Goal: Book appointment/travel/reservation

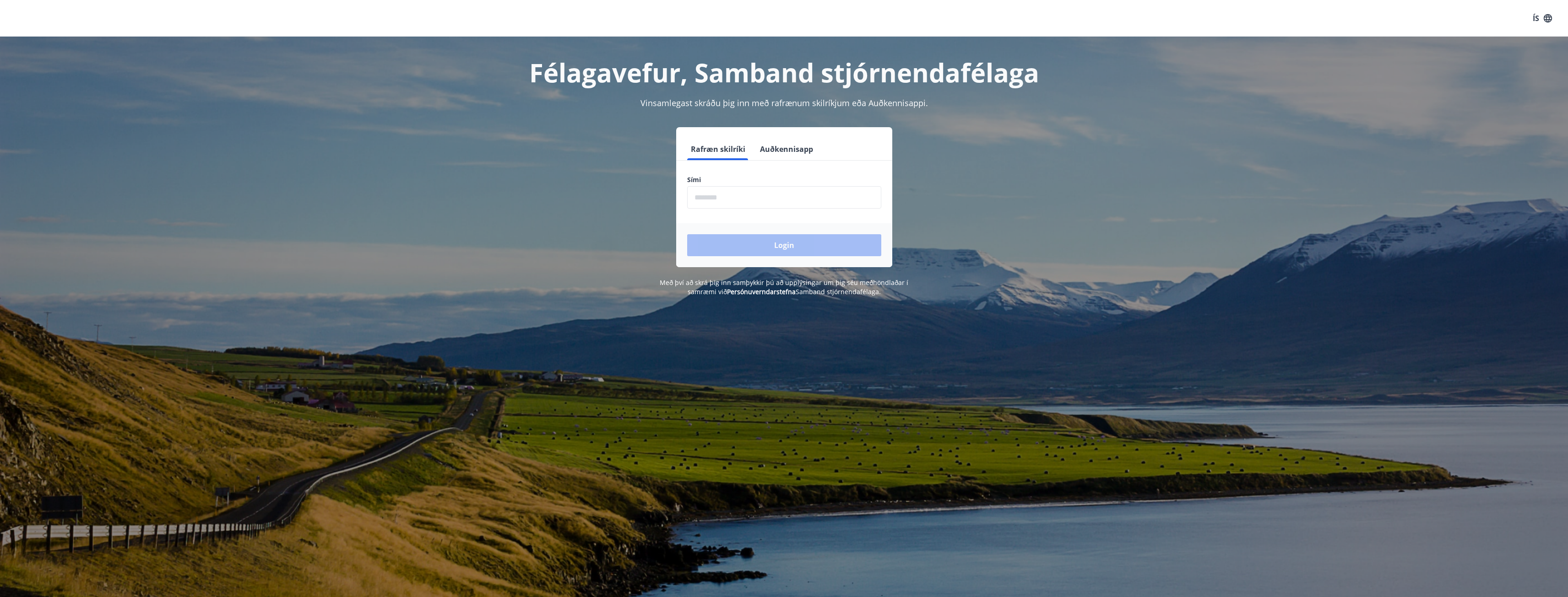
click at [709, 191] on input "phone" at bounding box center [784, 197] width 194 height 23
type input "********"
click at [768, 246] on button "Login" at bounding box center [784, 245] width 194 height 22
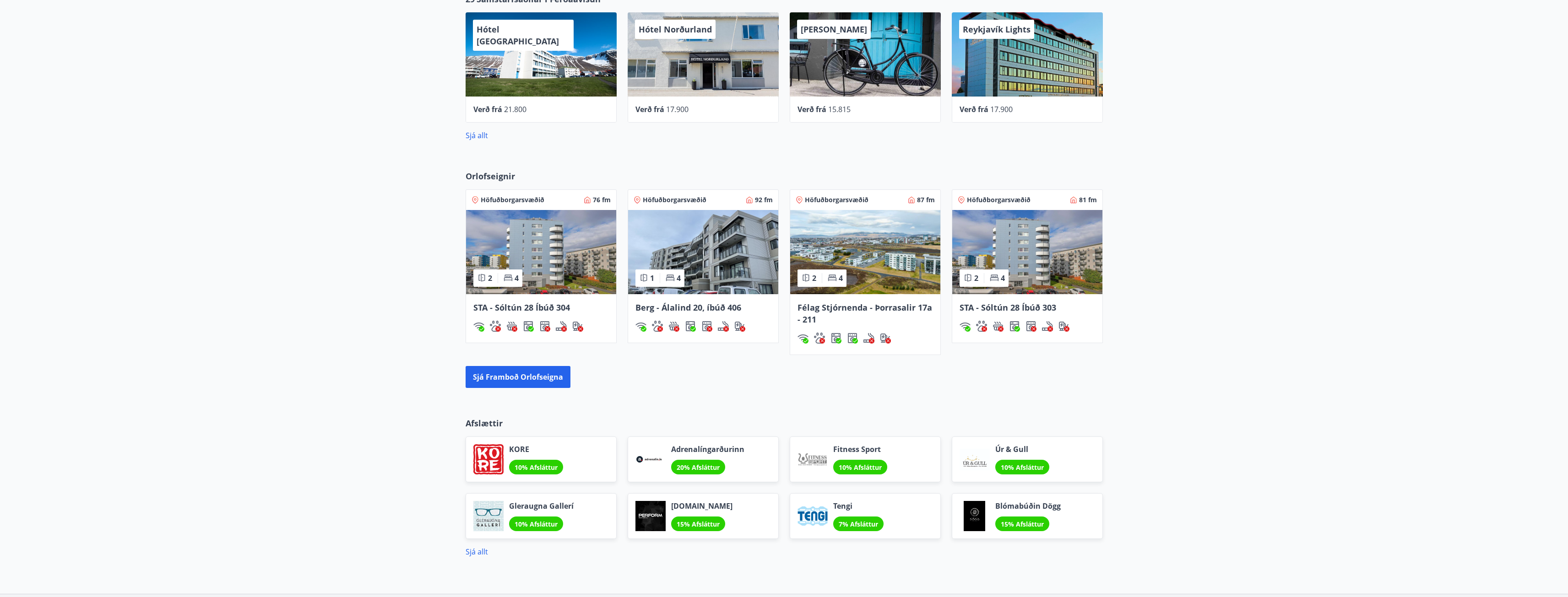
scroll to position [558, 0]
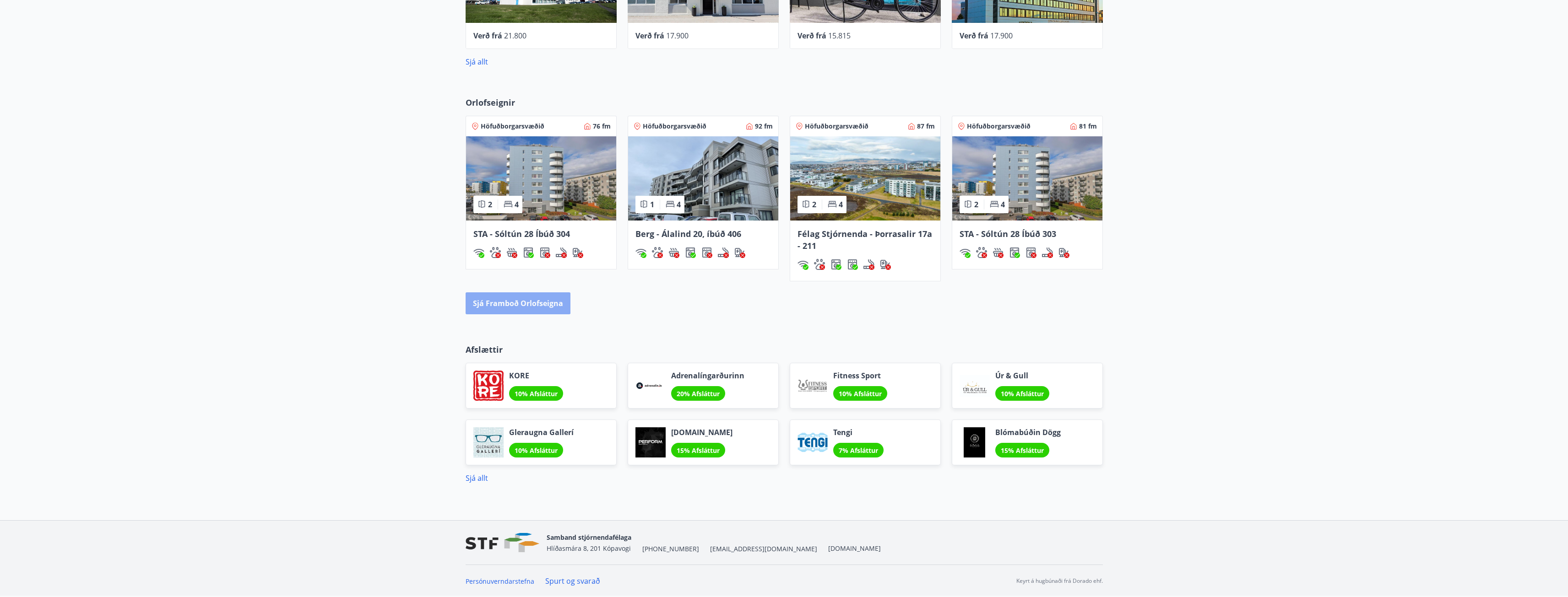
click at [515, 303] on button "Sjá framboð orlofseigna" at bounding box center [518, 303] width 104 height 22
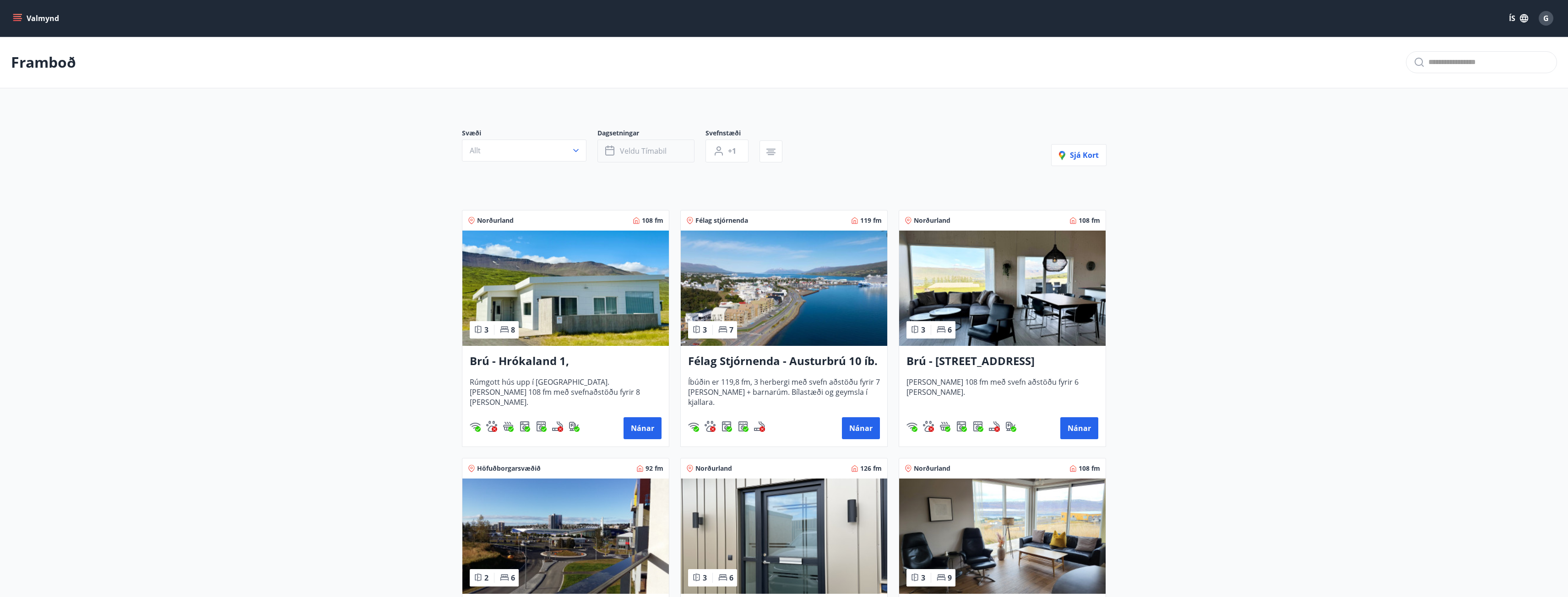
click at [613, 148] on icon "button" at bounding box center [609, 151] width 9 height 9
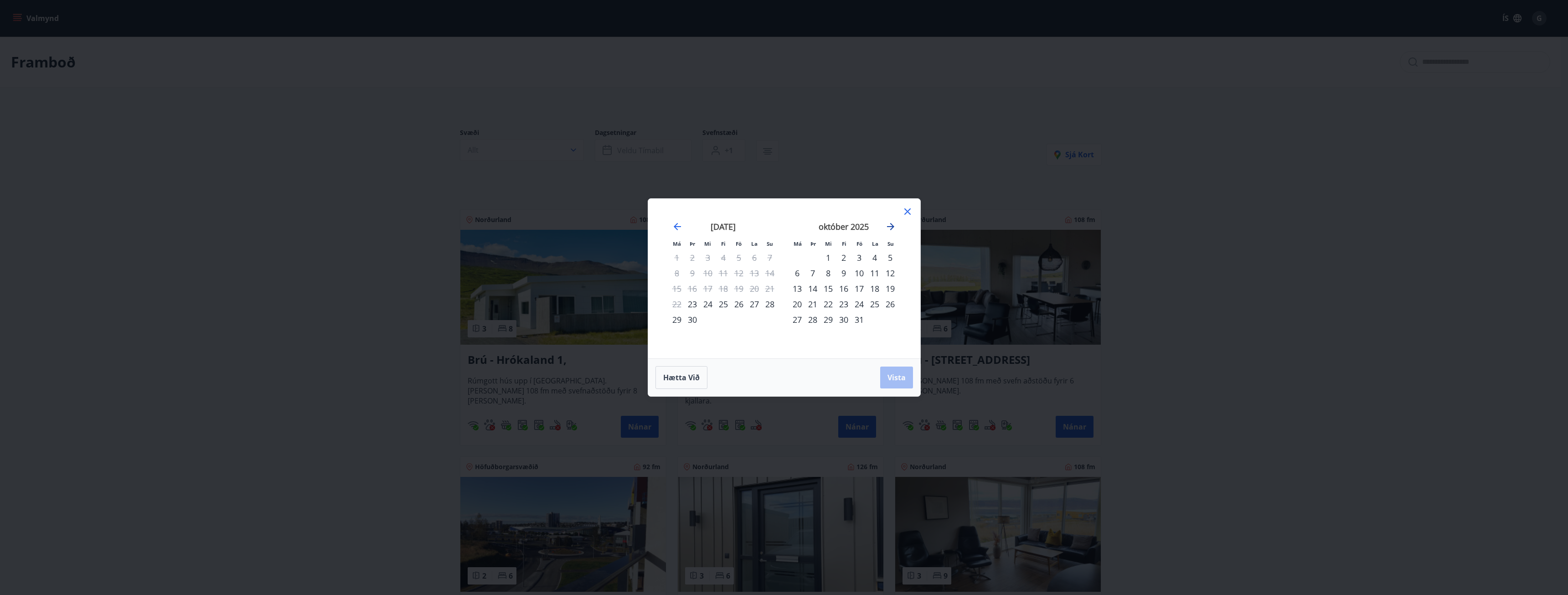
click at [892, 225] on icon "Move forward to switch to the next month." at bounding box center [890, 226] width 11 height 11
click at [844, 274] on div "6" at bounding box center [844, 273] width 16 height 16
click at [890, 274] on div "9" at bounding box center [890, 273] width 16 height 16
click at [899, 376] on span "Vista" at bounding box center [896, 377] width 18 height 10
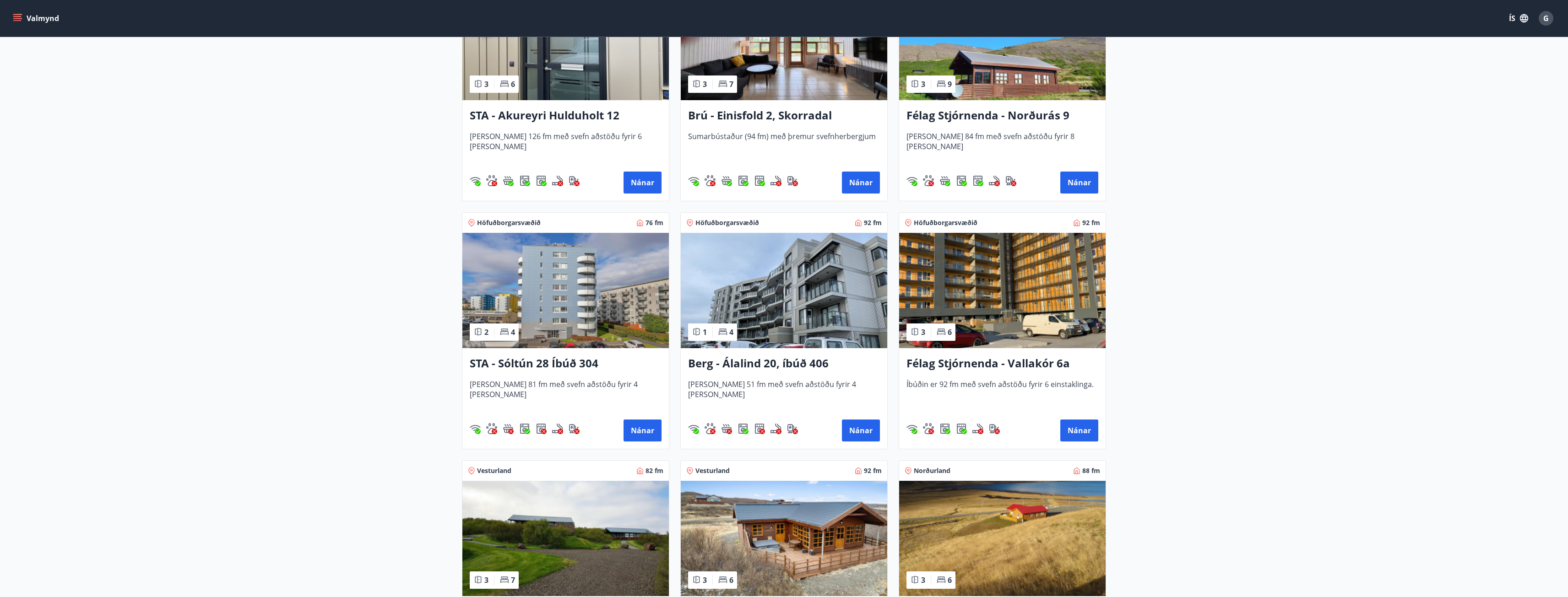
scroll to position [549, 0]
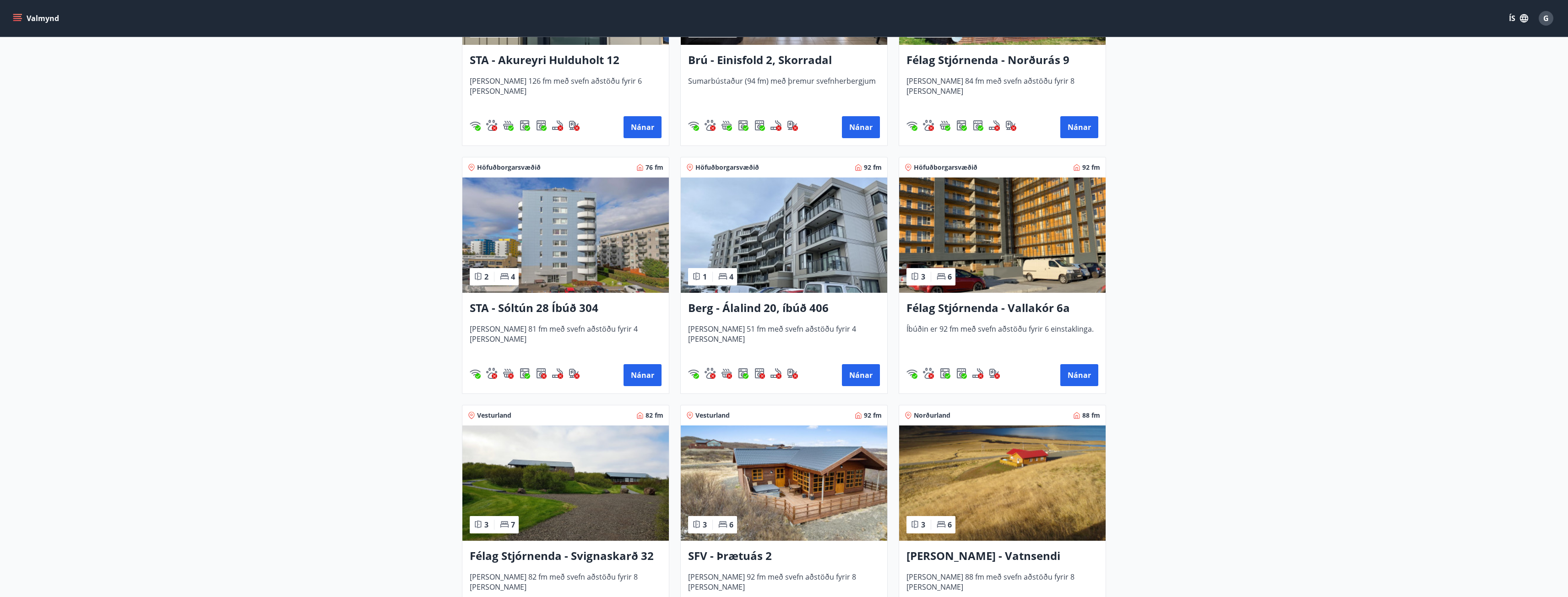
click at [782, 248] on img at bounding box center [784, 235] width 207 height 115
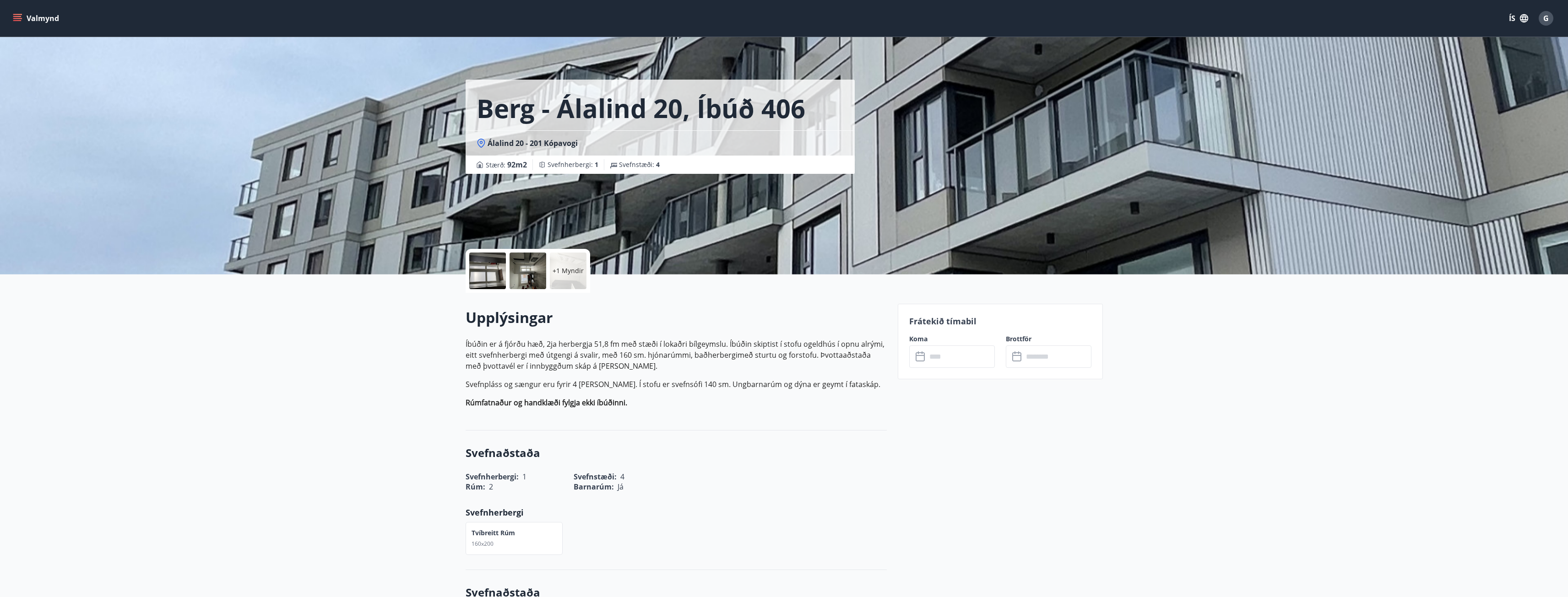
click at [569, 269] on p "+1 Myndir" at bounding box center [568, 271] width 31 height 9
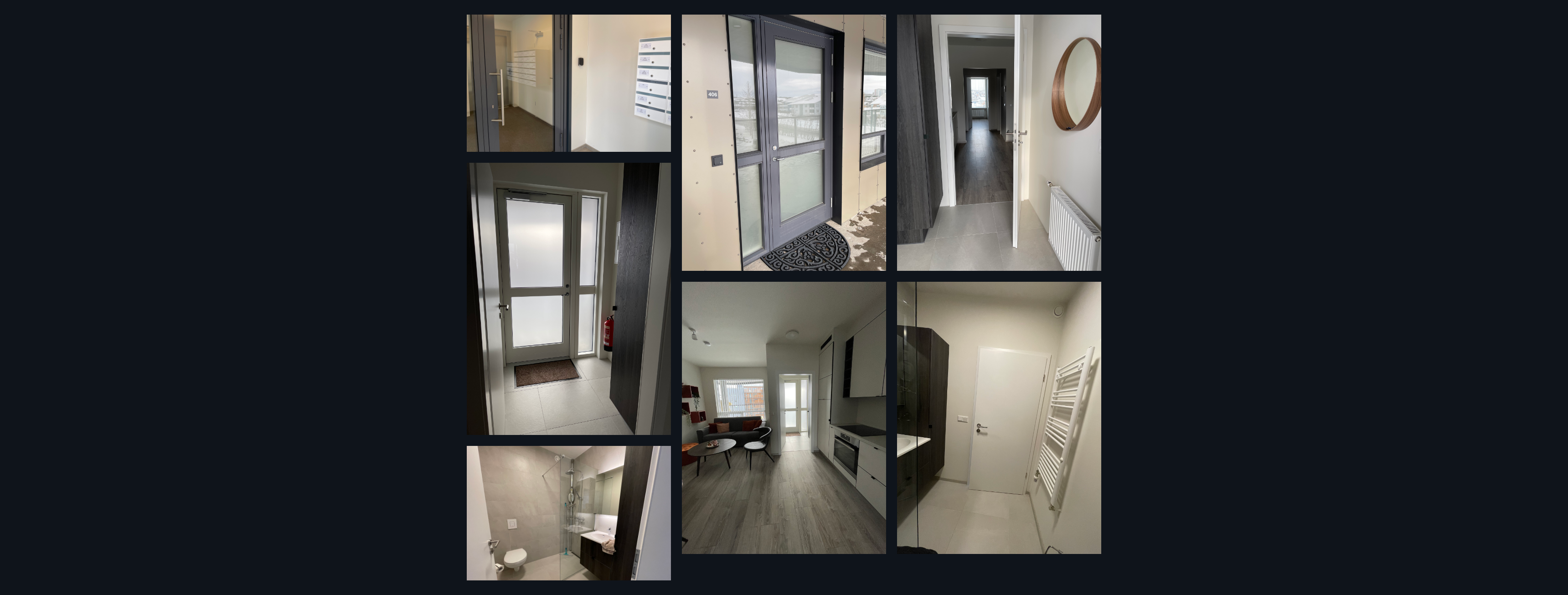
scroll to position [74, 0]
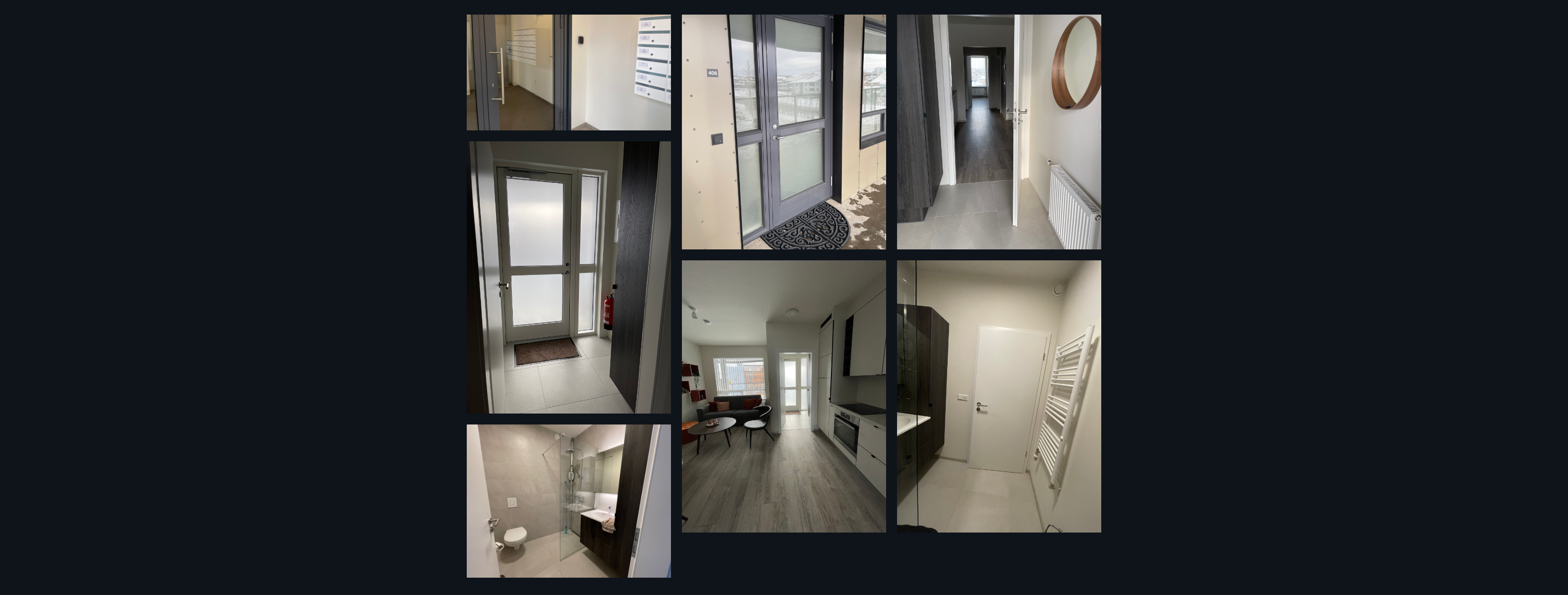
click at [766, 425] on img at bounding box center [784, 396] width 204 height 272
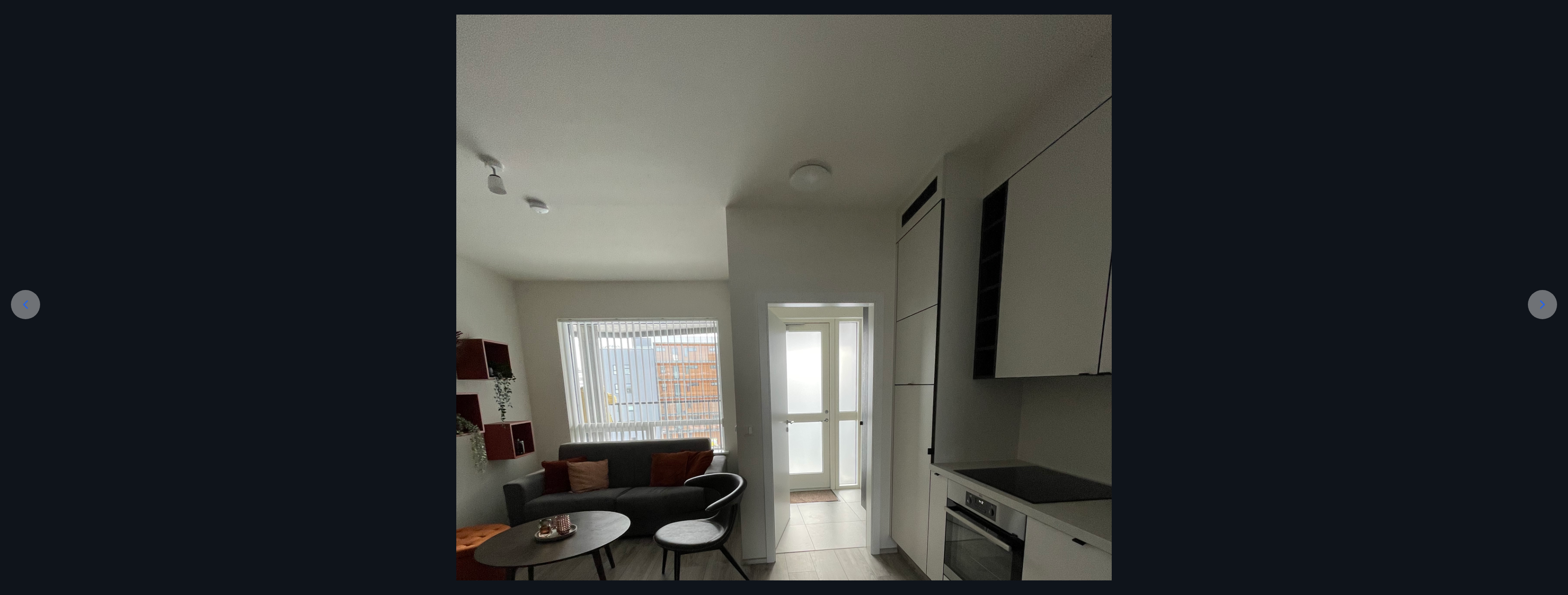
scroll to position [136, 0]
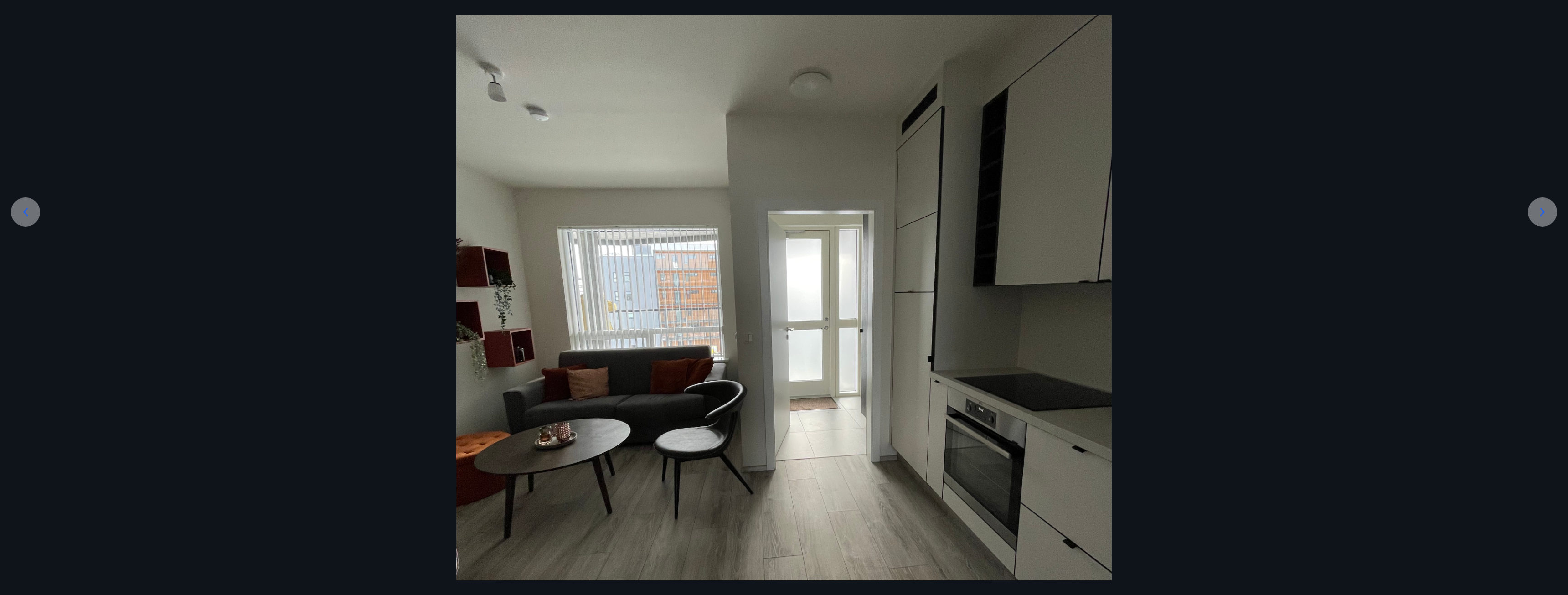
click at [1539, 209] on icon at bounding box center [1542, 212] width 14 height 14
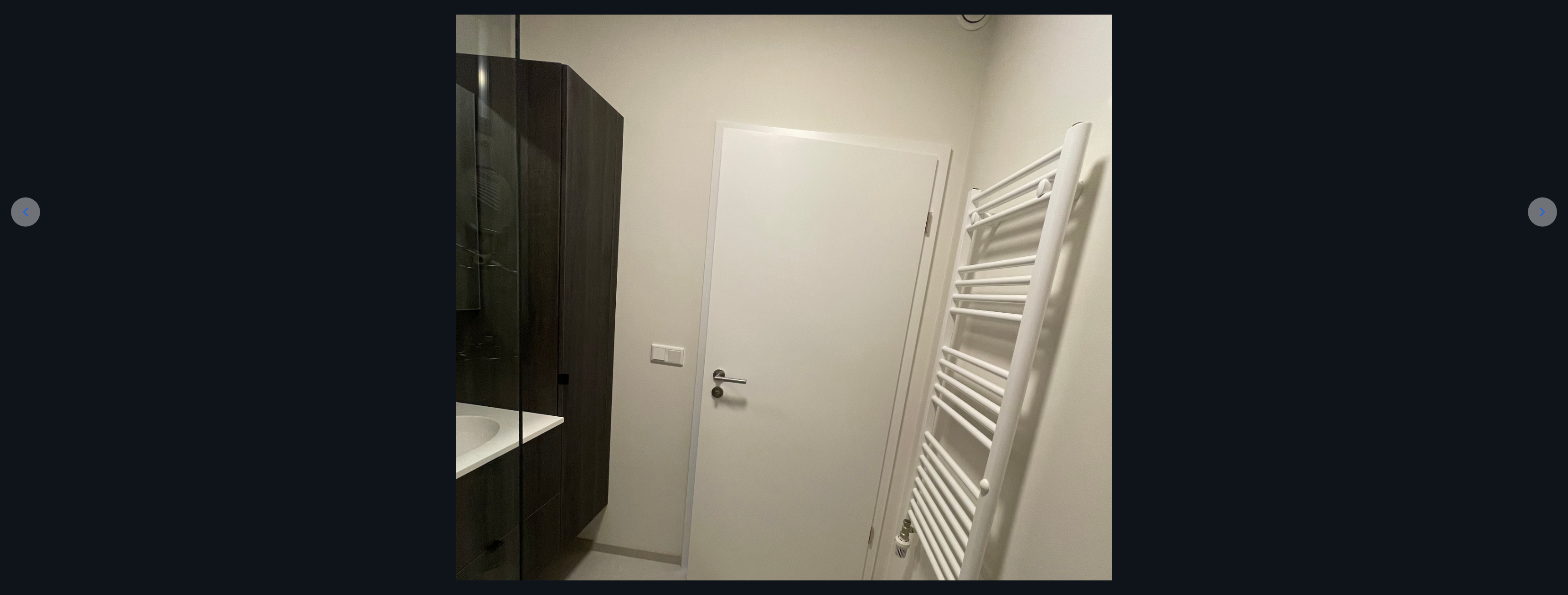
click at [1539, 209] on icon at bounding box center [1542, 212] width 14 height 14
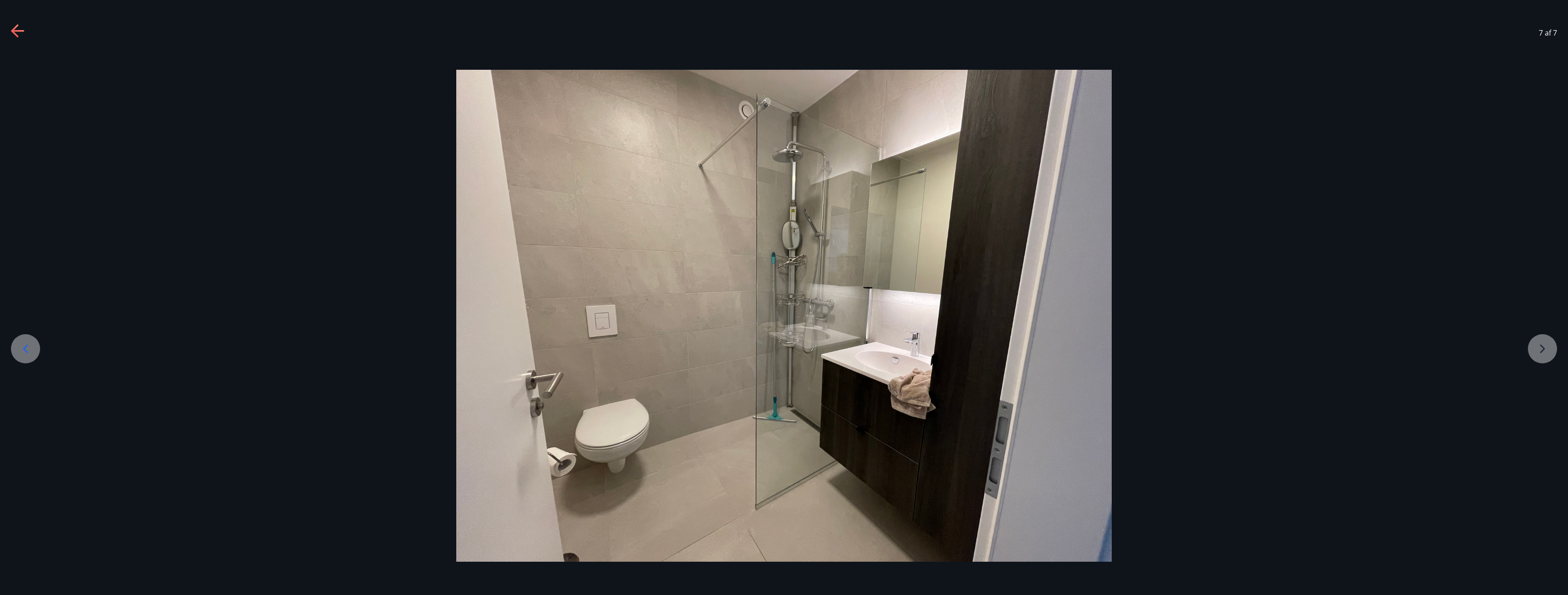
scroll to position [0, 0]
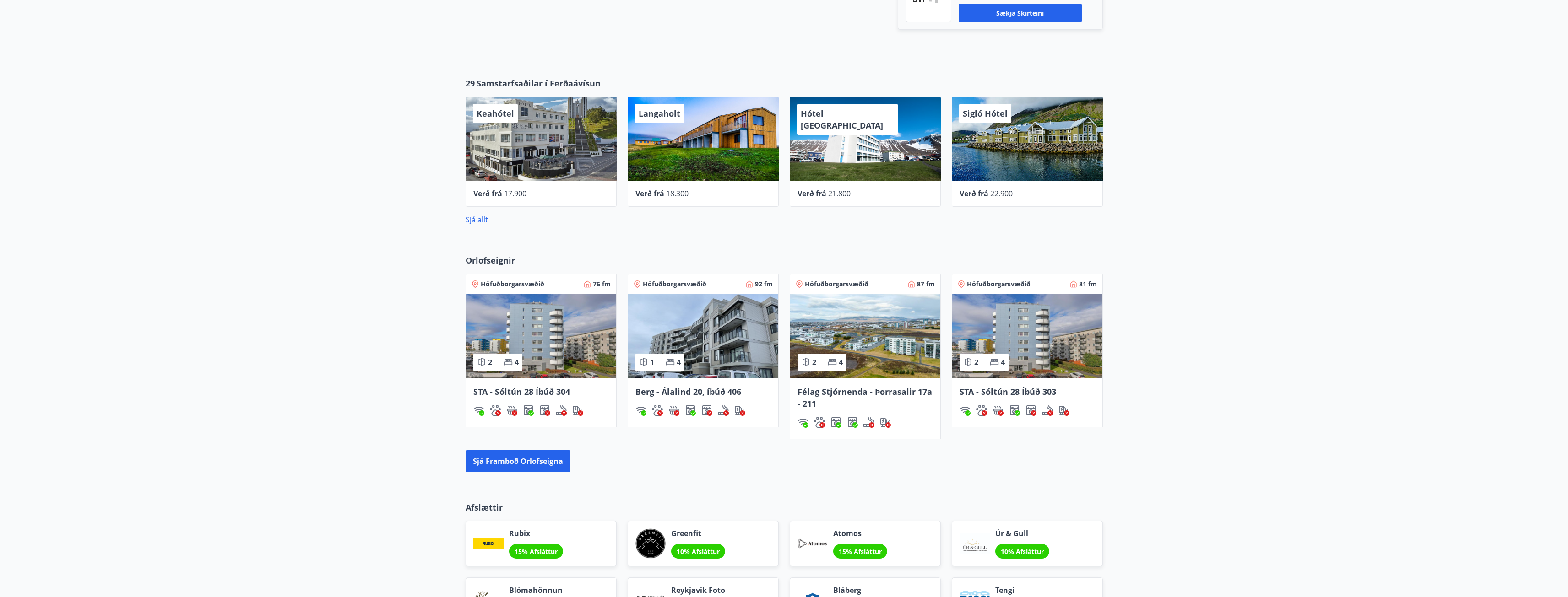
scroll to position [503, 0]
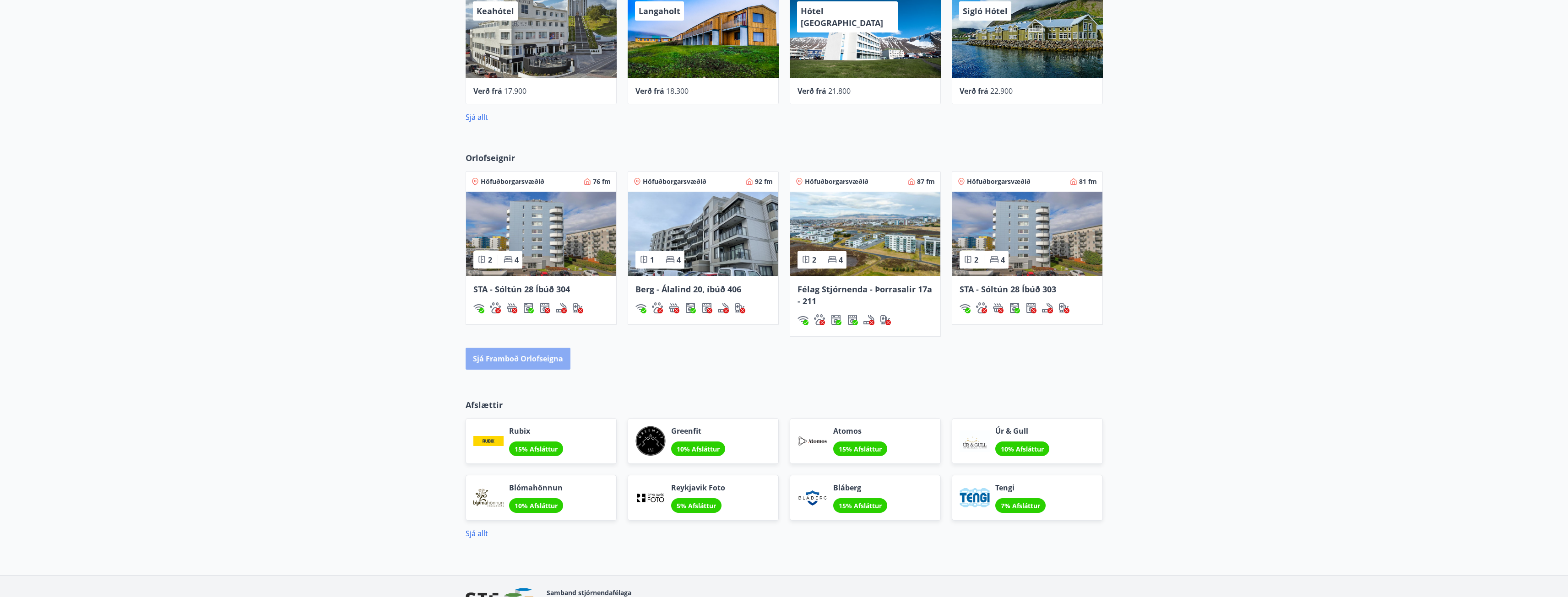
click at [533, 358] on button "Sjá framboð orlofseigna" at bounding box center [518, 359] width 104 height 22
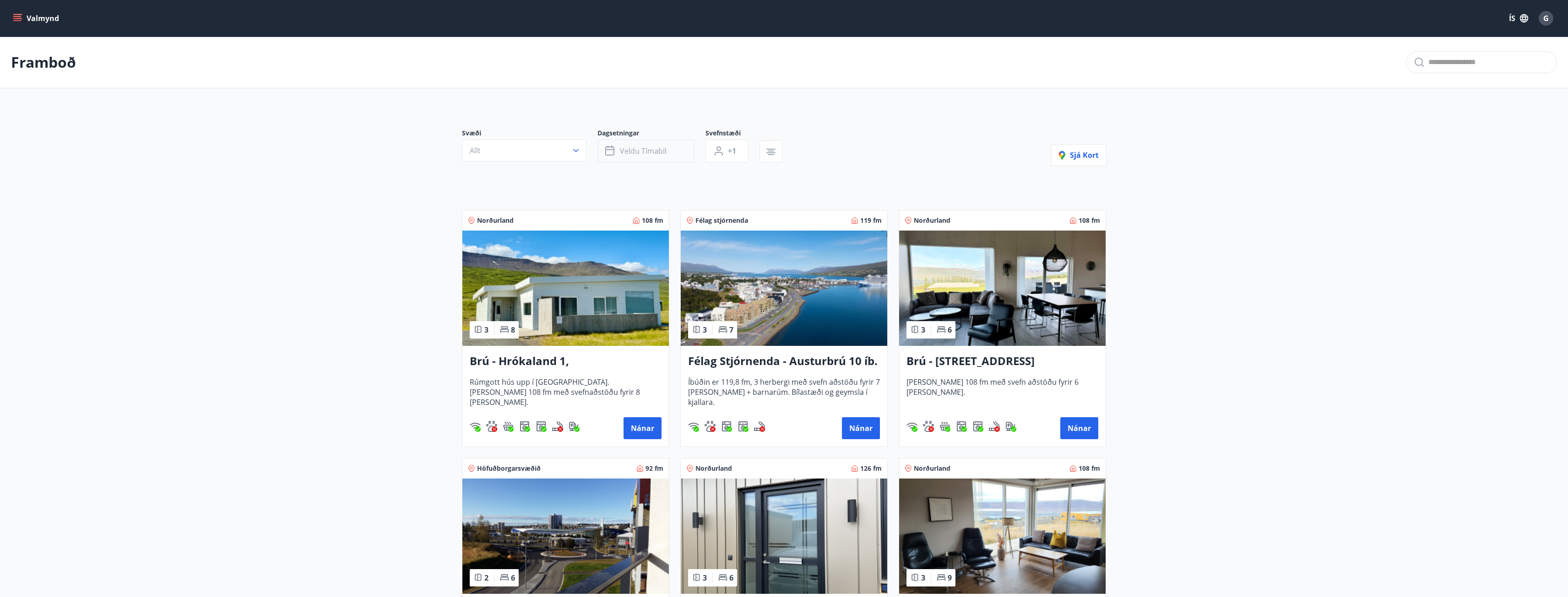
click at [626, 152] on span "Veldu tímabil" at bounding box center [644, 151] width 47 height 10
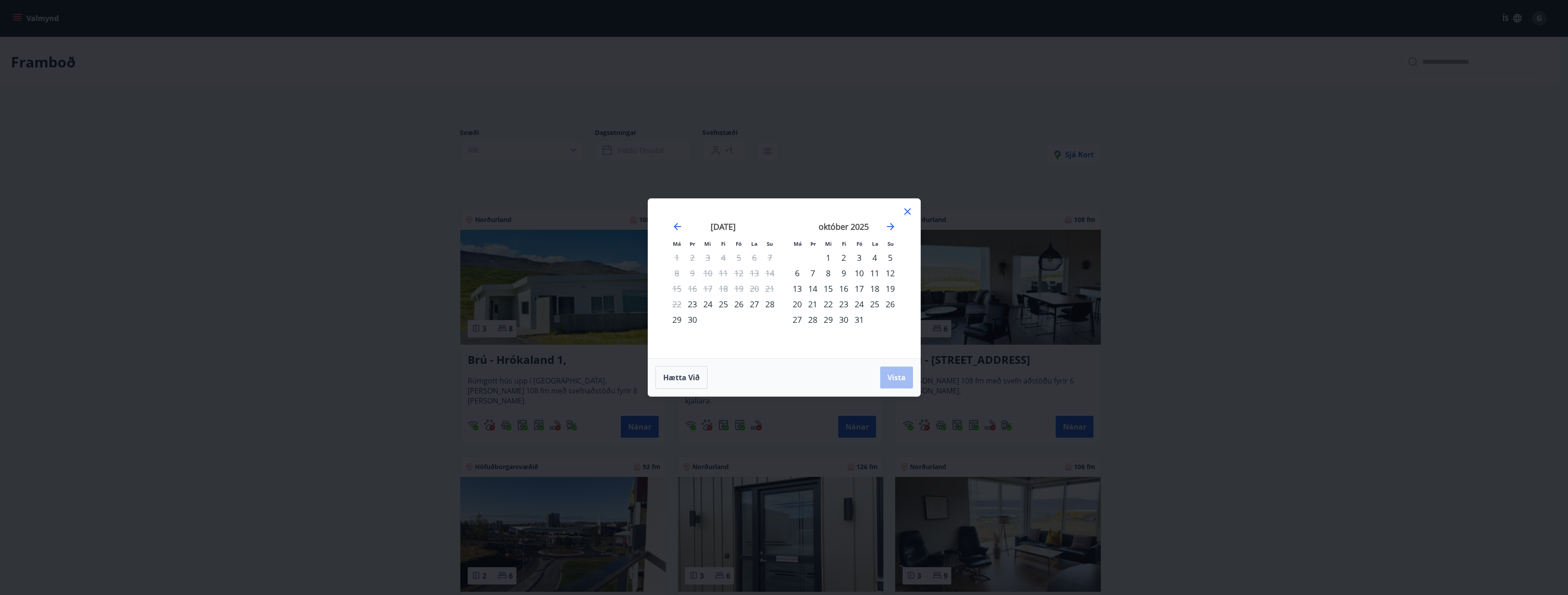
click at [910, 210] on icon at bounding box center [908, 211] width 11 height 11
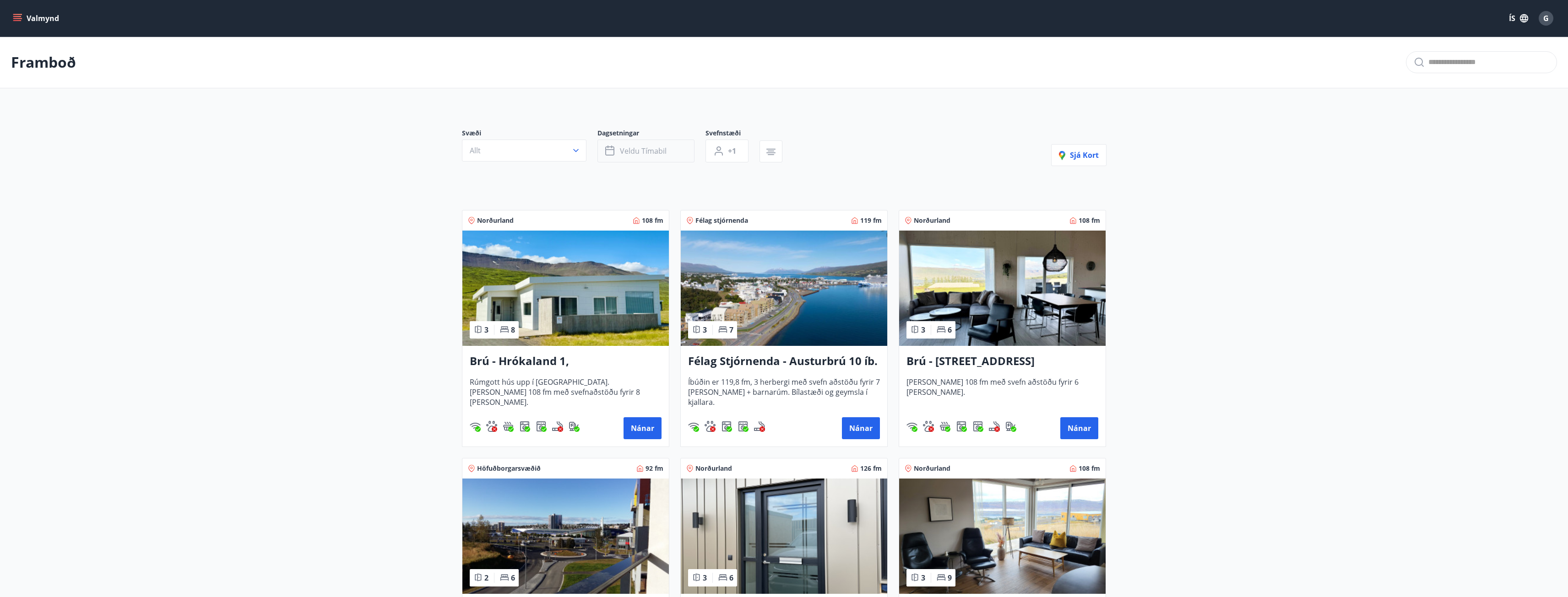
click at [617, 150] on button "Veldu tímabil" at bounding box center [646, 151] width 97 height 23
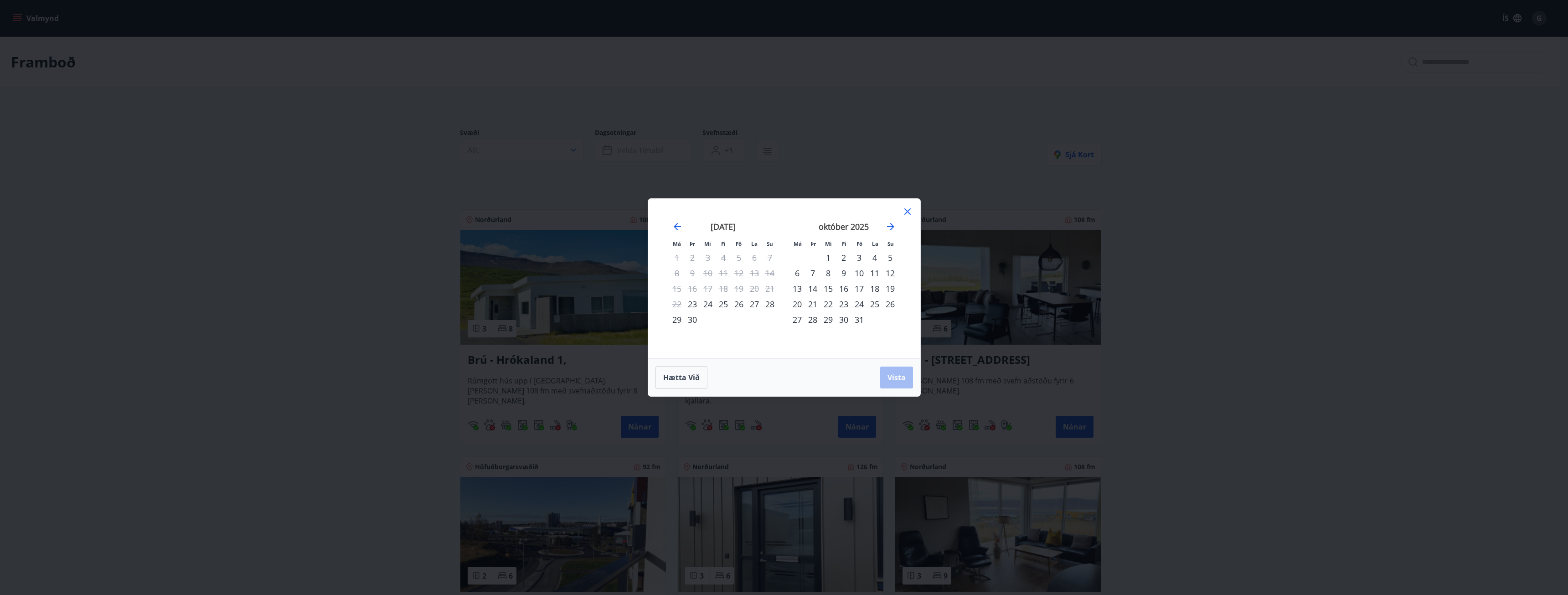
click at [911, 212] on icon at bounding box center [908, 211] width 11 height 11
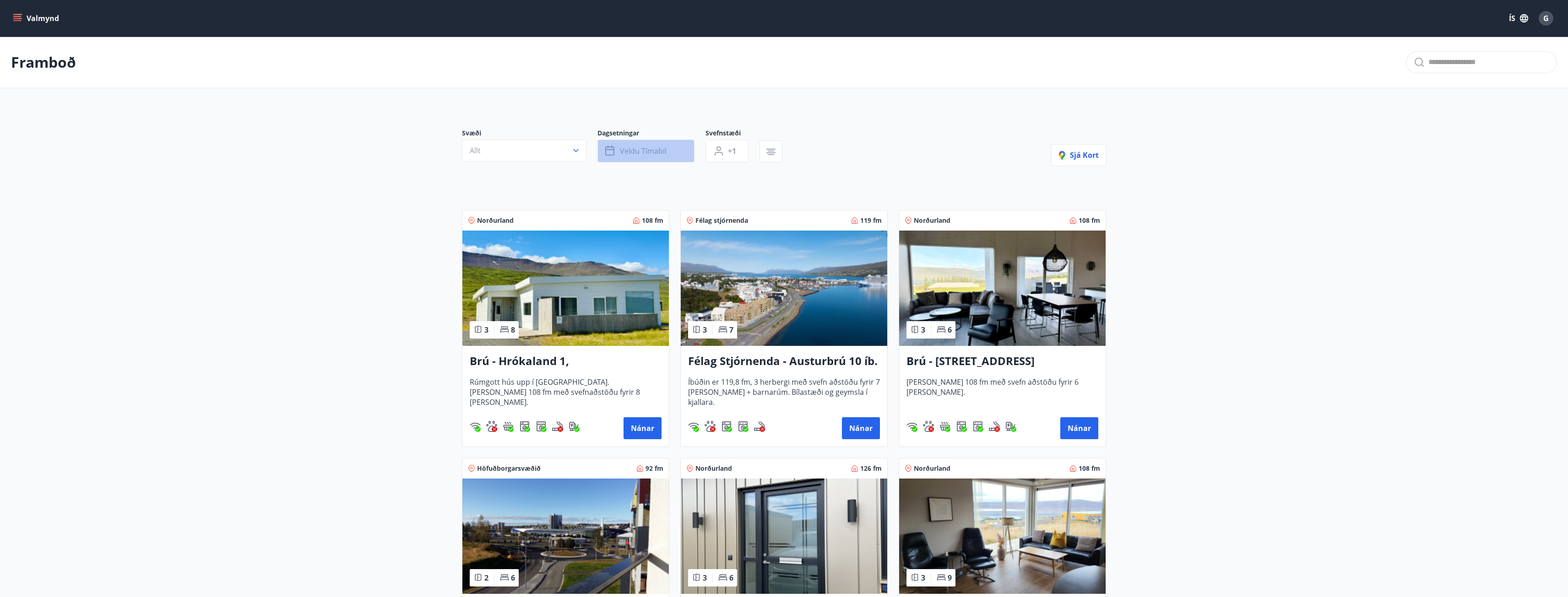
click at [675, 147] on button "Veldu tímabil" at bounding box center [646, 151] width 97 height 23
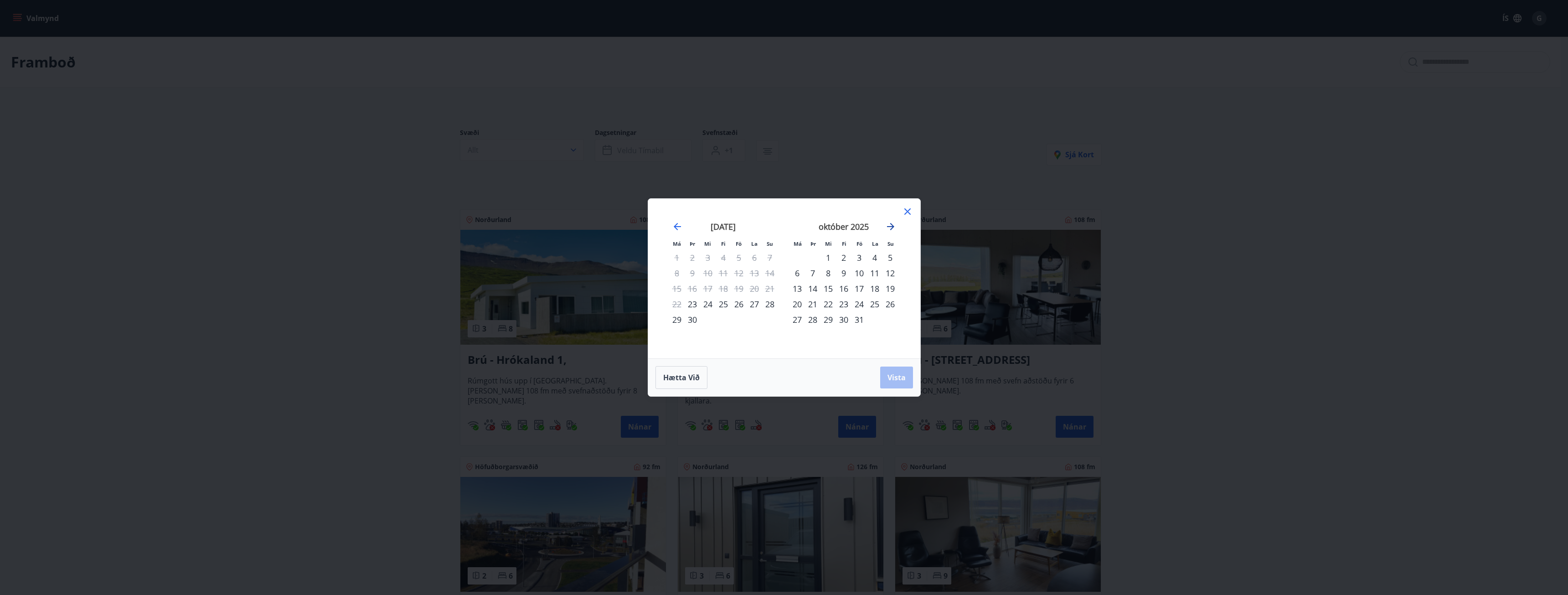
click at [892, 225] on icon "Move forward to switch to the next month." at bounding box center [890, 226] width 11 height 11
click at [844, 273] on div "6" at bounding box center [844, 273] width 16 height 16
click at [891, 273] on div "9" at bounding box center [890, 273] width 16 height 16
click at [896, 378] on span "Vista" at bounding box center [896, 377] width 18 height 10
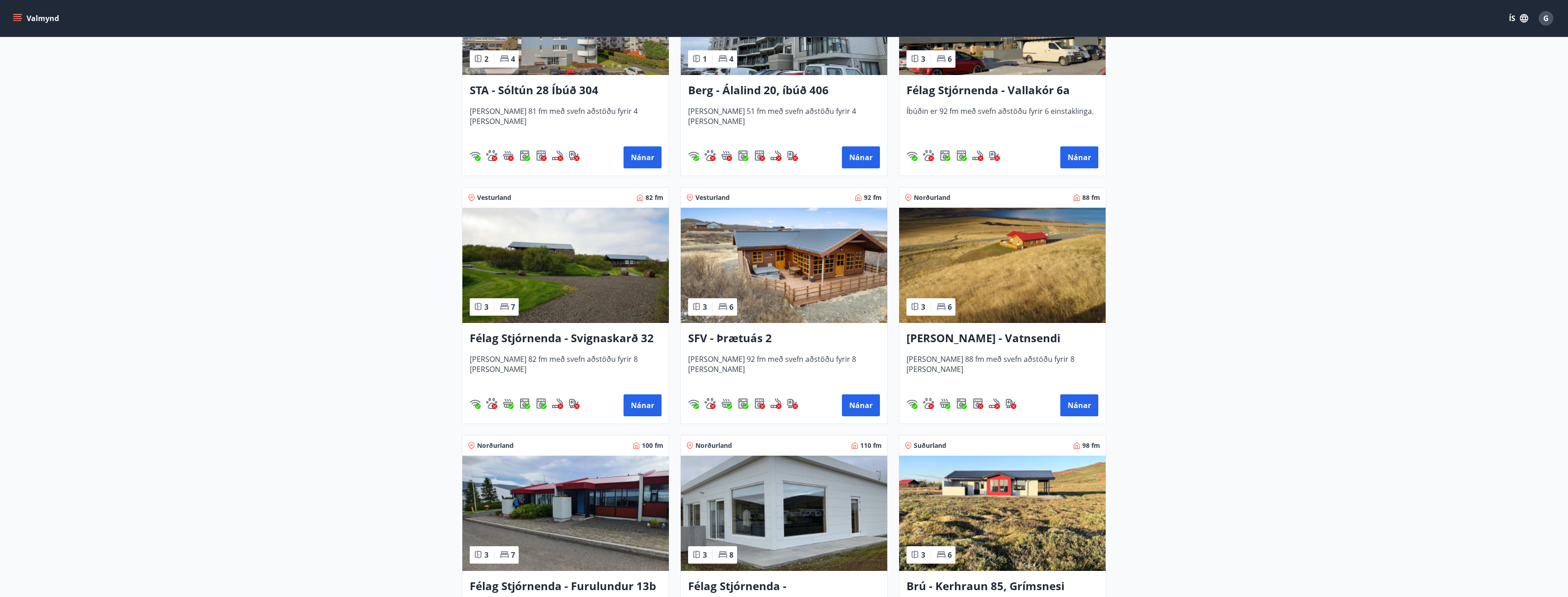
scroll to position [616, 0]
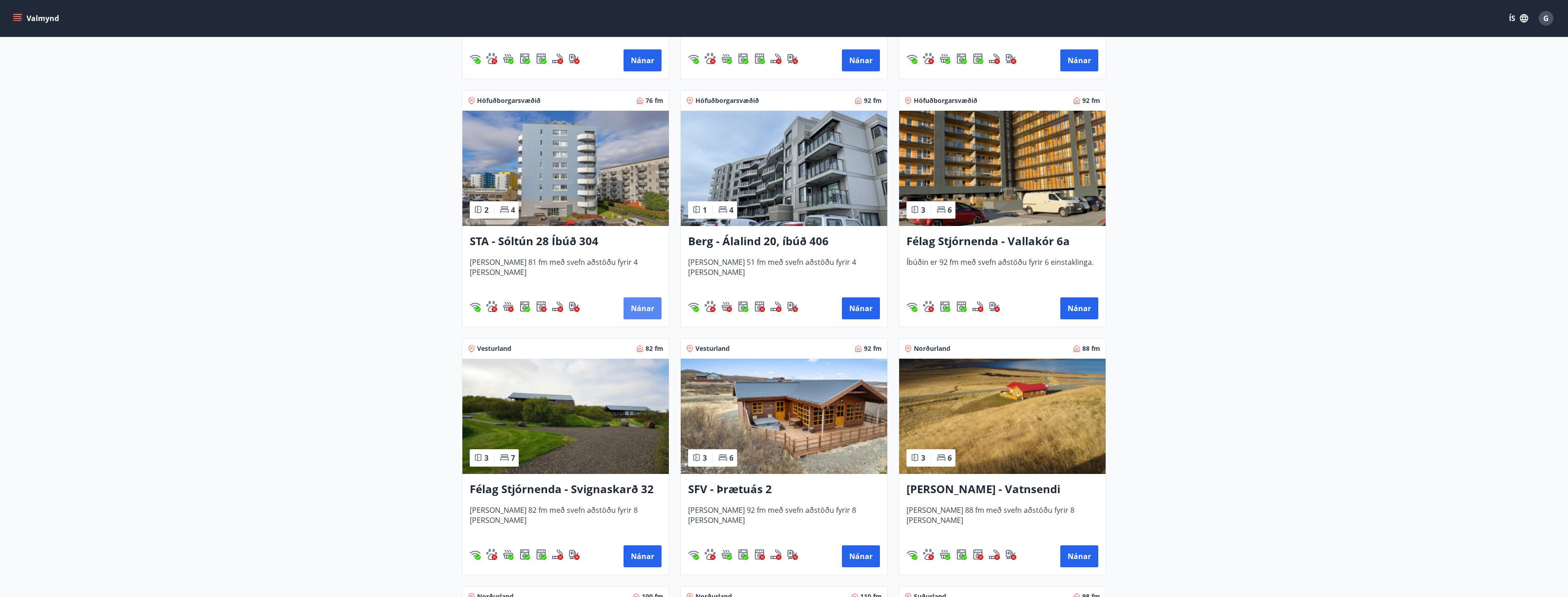
click at [640, 306] on button "Nánar" at bounding box center [643, 308] width 38 height 22
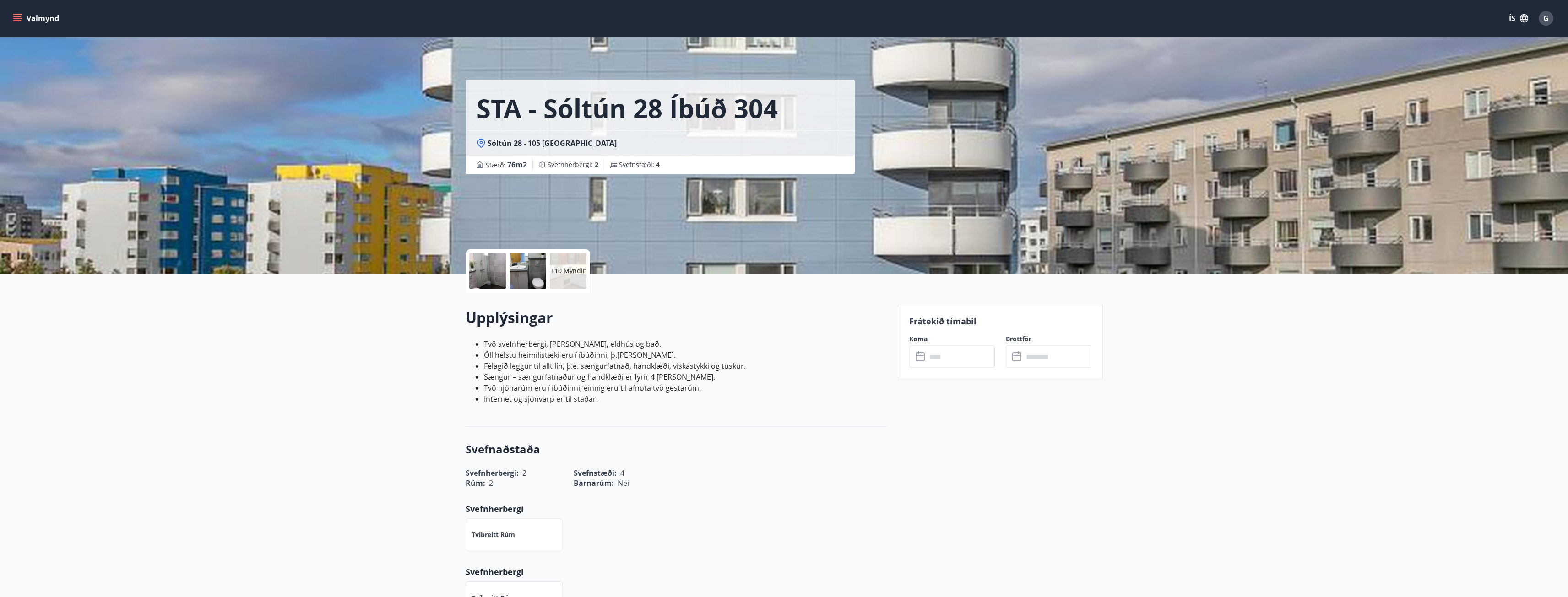
click at [924, 357] on icon at bounding box center [921, 357] width 9 height 9
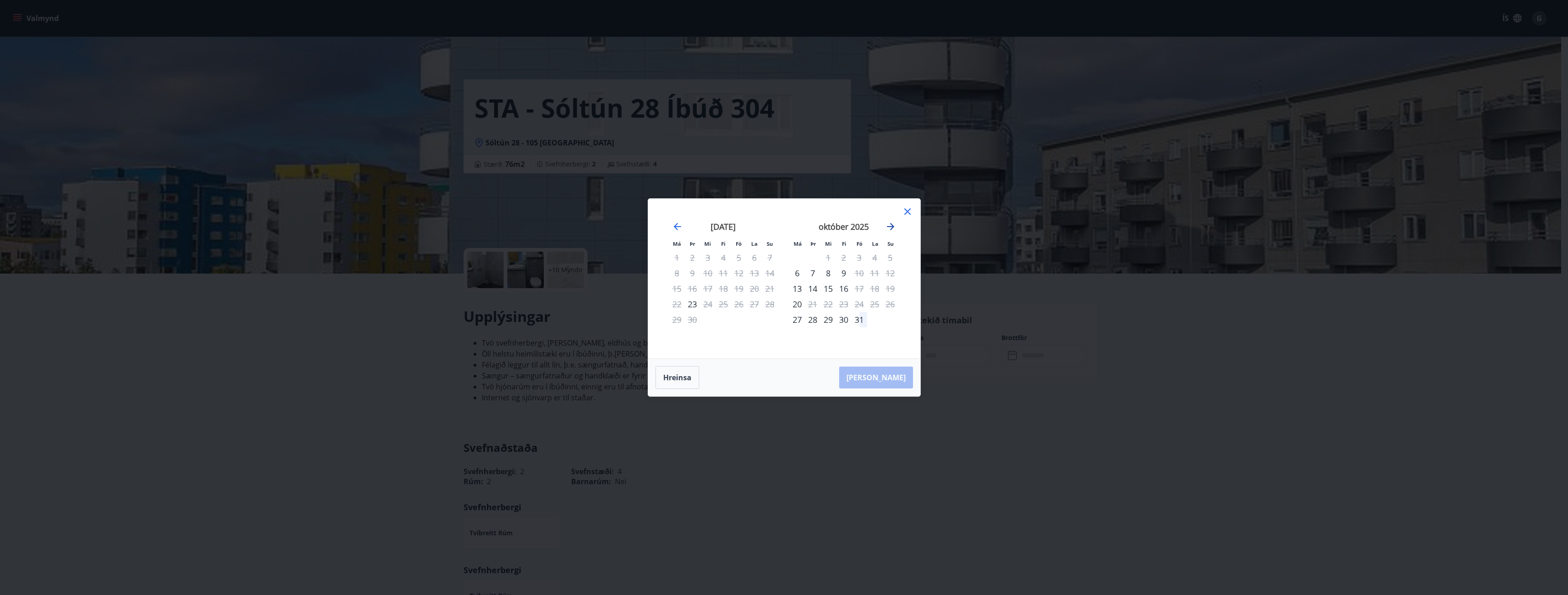
click at [890, 227] on icon "Move forward to switch to the next month." at bounding box center [891, 227] width 8 height 8
click at [909, 213] on icon at bounding box center [908, 211] width 11 height 11
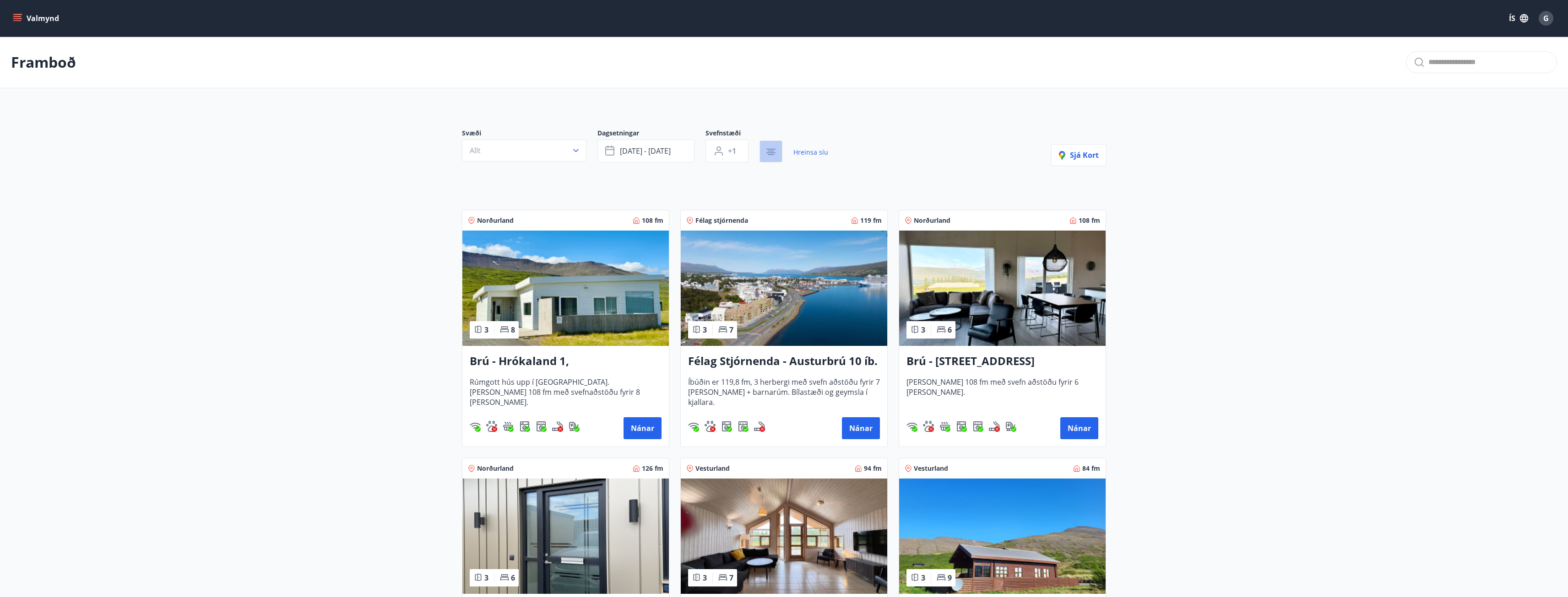
click at [772, 148] on icon "button" at bounding box center [771, 152] width 11 height 11
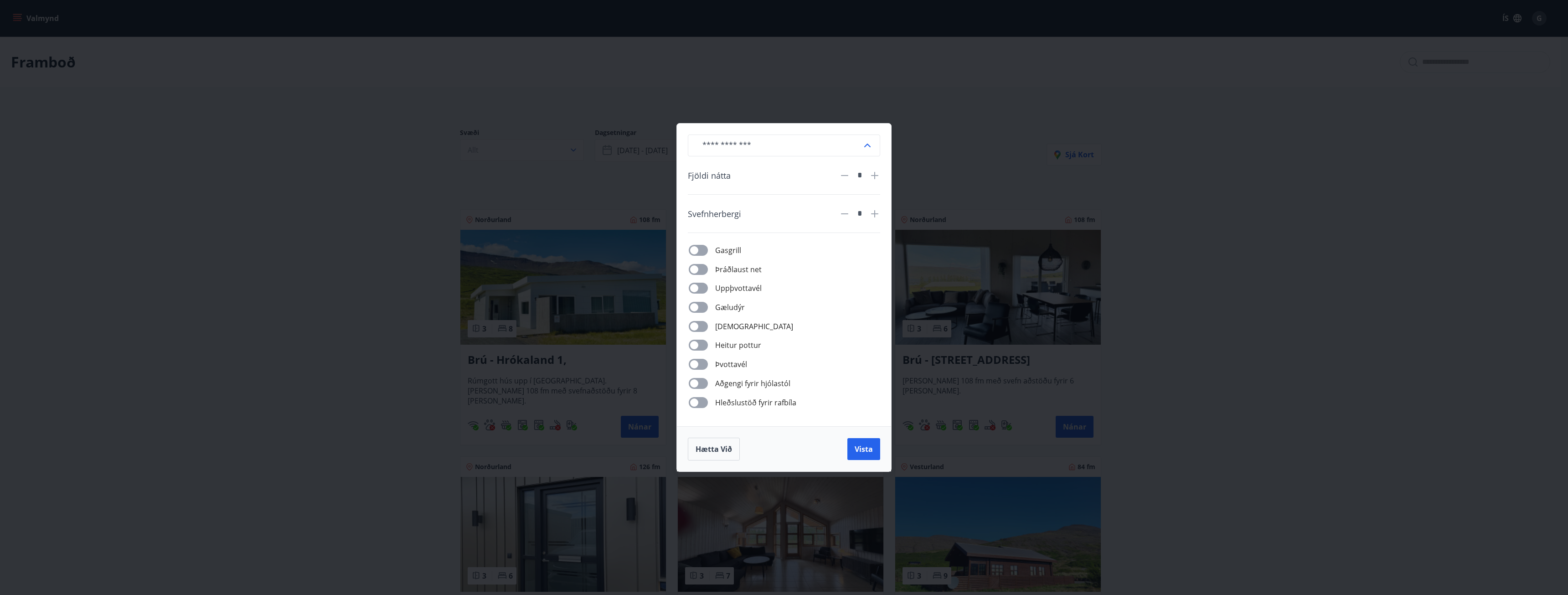
click at [978, 135] on div "​ Fjöldi nátta * Svefnherbergi * Gasgrill Þráðlaust net Uppþvottavél Gæludýr Þu…" at bounding box center [784, 297] width 1568 height 595
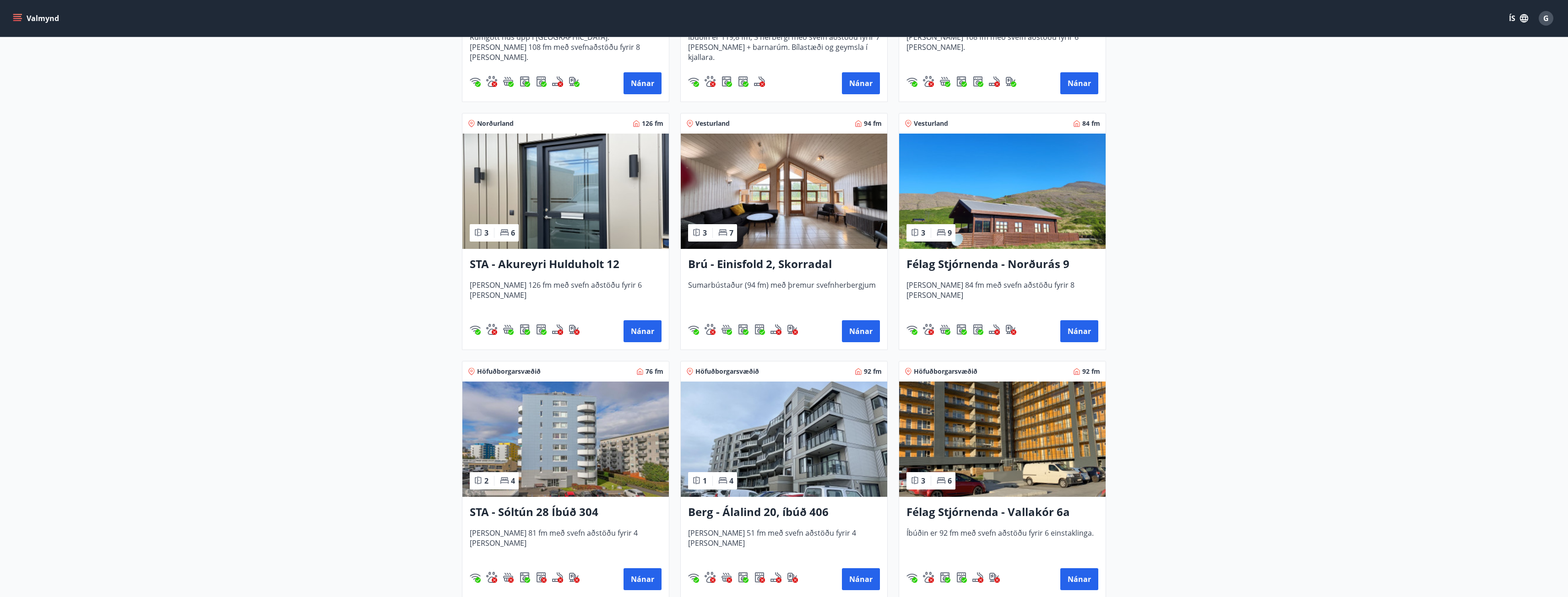
scroll to position [366, 0]
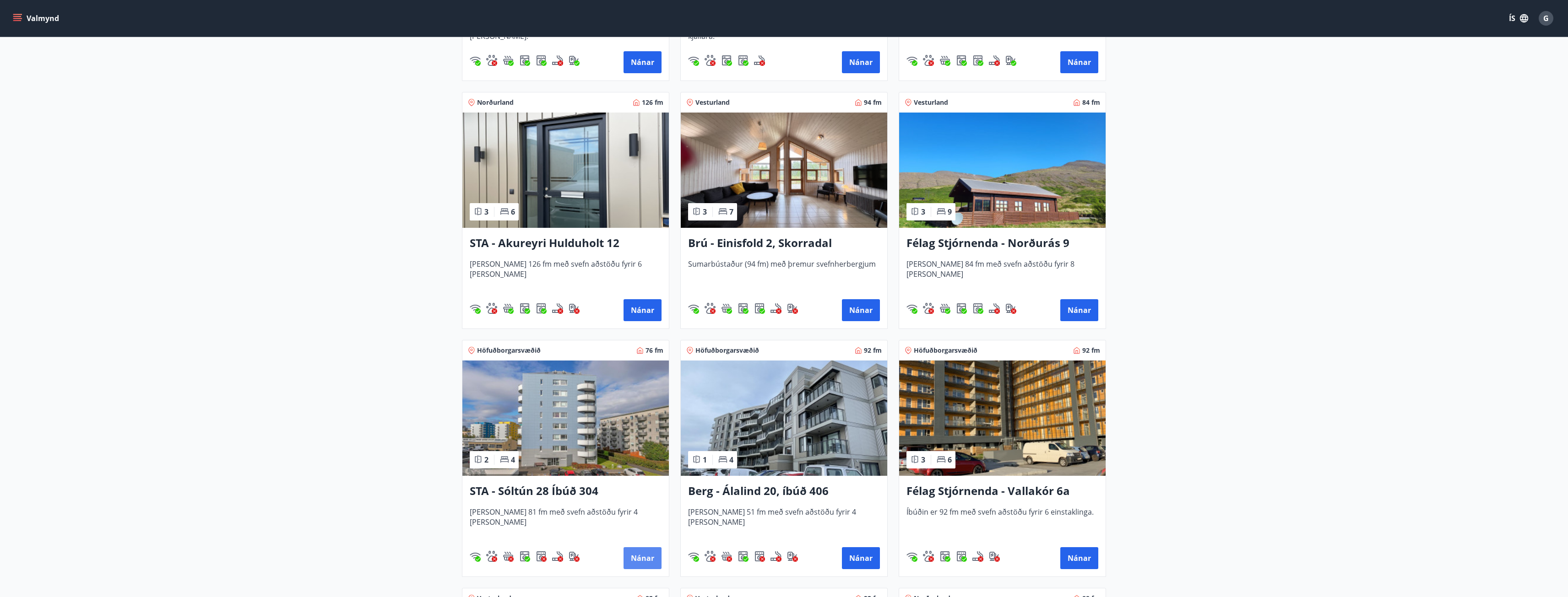
click at [641, 563] on button "Nánar" at bounding box center [643, 558] width 38 height 22
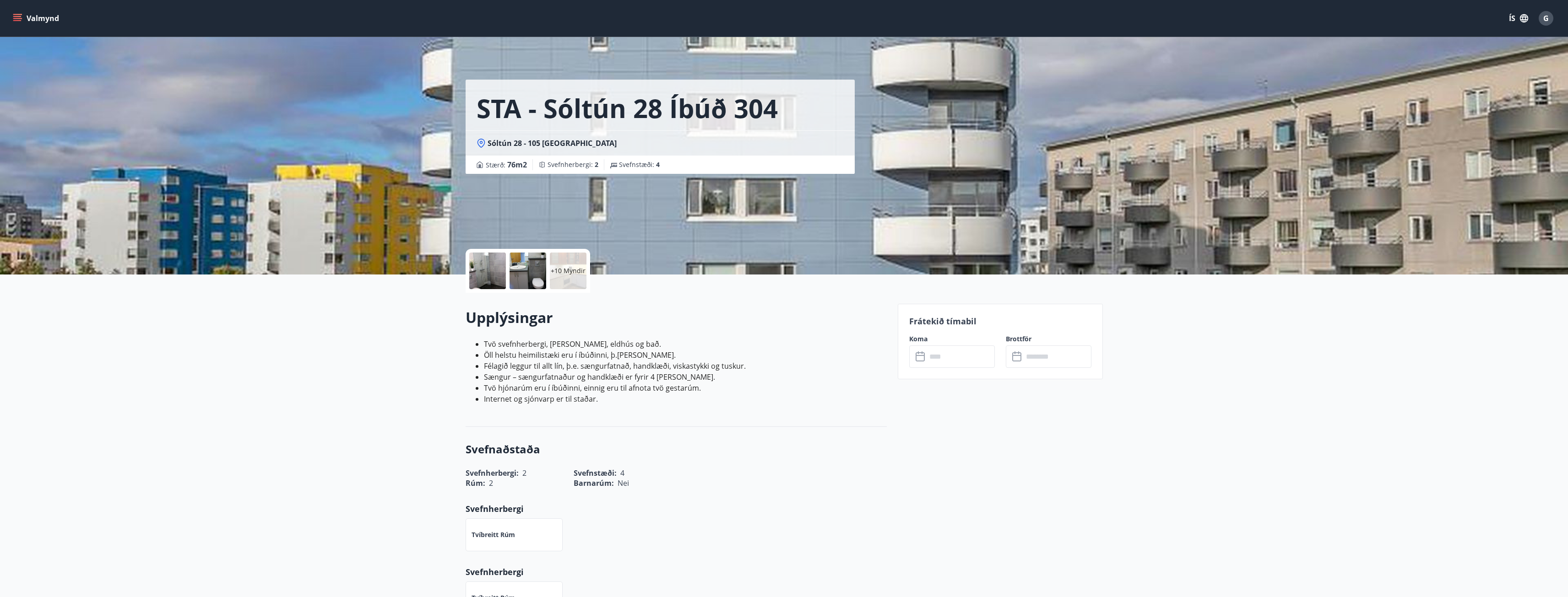
click at [925, 359] on icon at bounding box center [921, 356] width 11 height 11
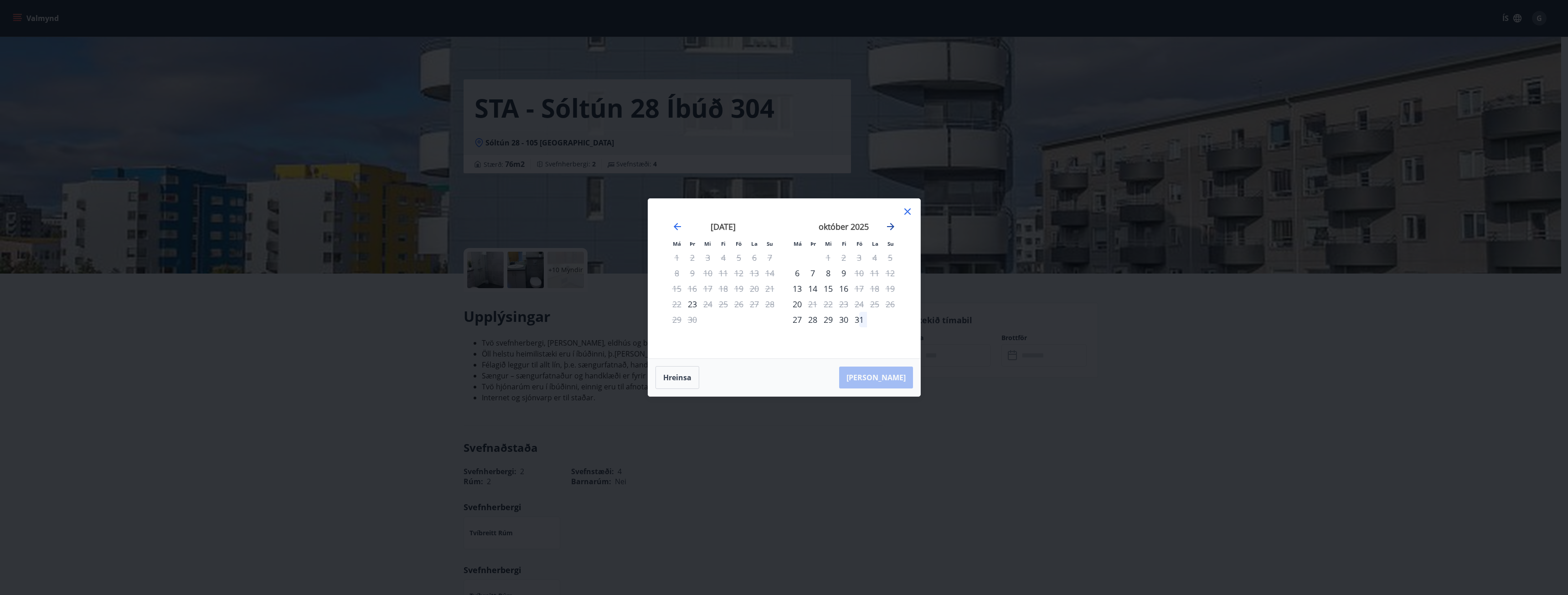
click at [890, 229] on icon "Move forward to switch to the next month." at bounding box center [890, 226] width 11 height 11
click at [908, 211] on icon at bounding box center [908, 211] width 11 height 11
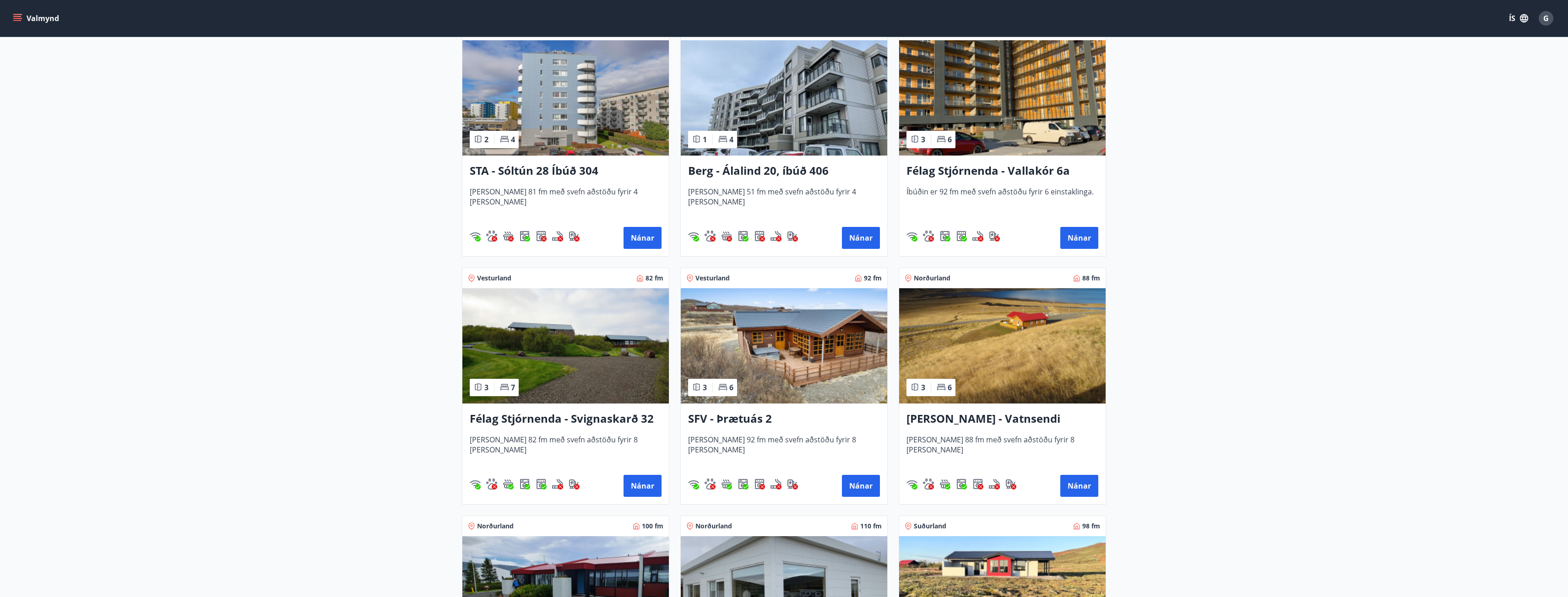
scroll to position [549, 0]
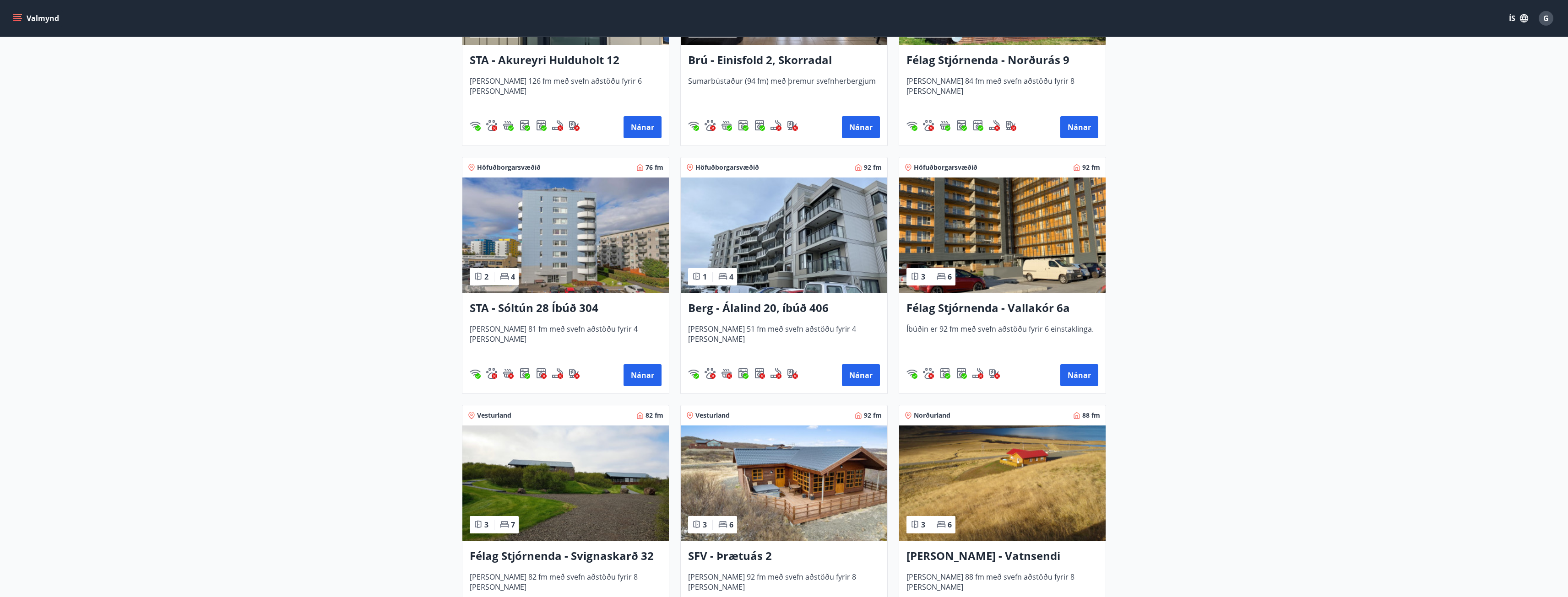
click at [780, 255] on img at bounding box center [784, 235] width 207 height 115
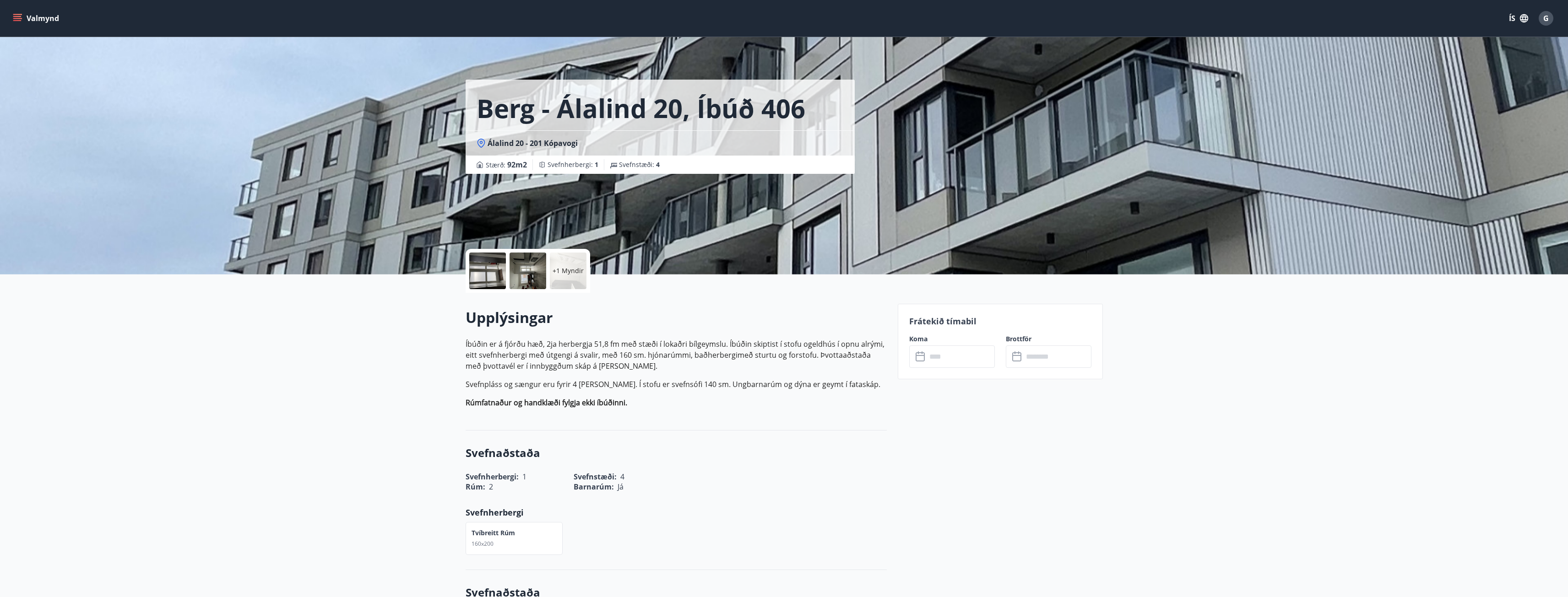
click at [491, 272] on div at bounding box center [488, 271] width 36 height 36
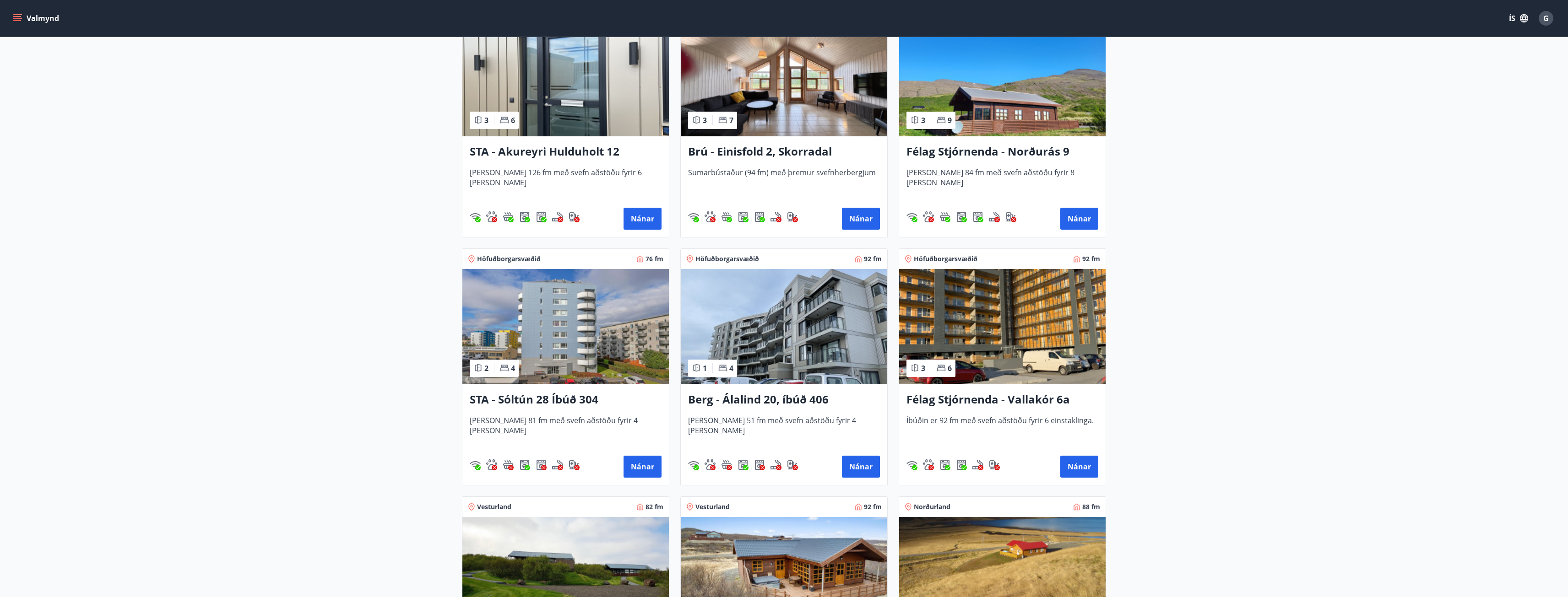
scroll to position [503, 0]
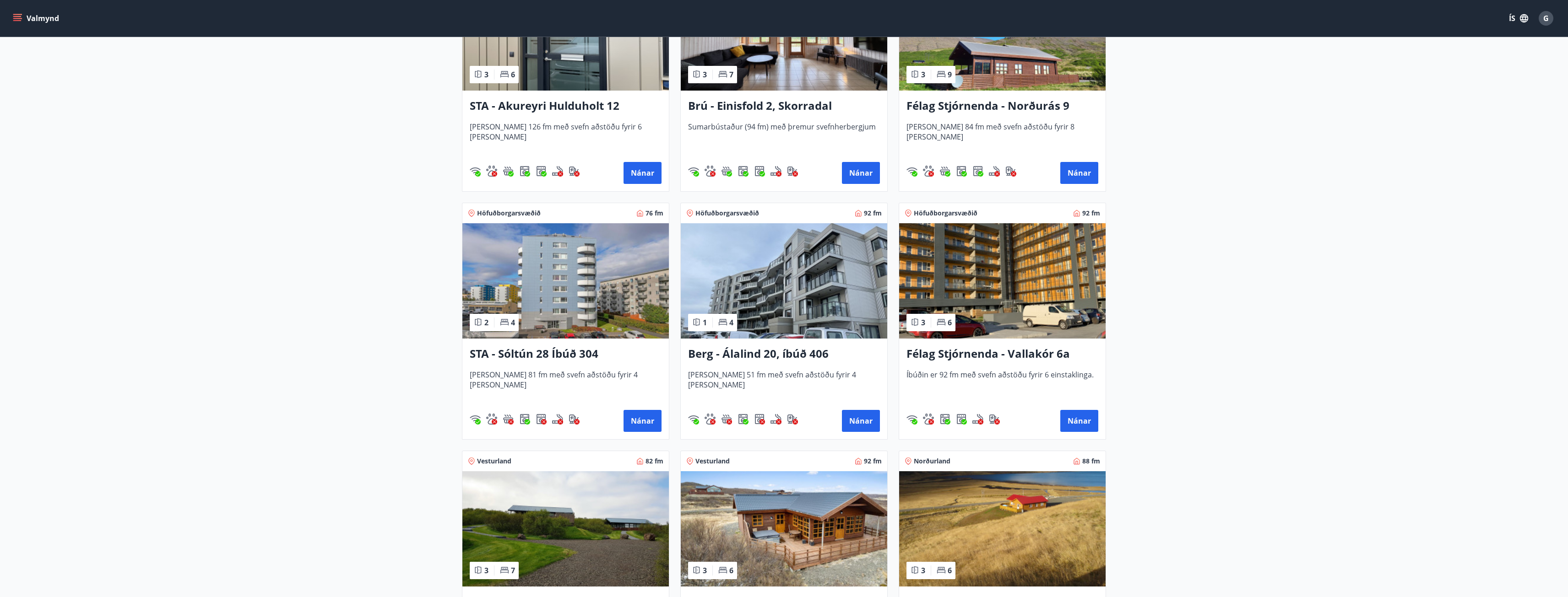
click at [784, 297] on img at bounding box center [784, 281] width 207 height 115
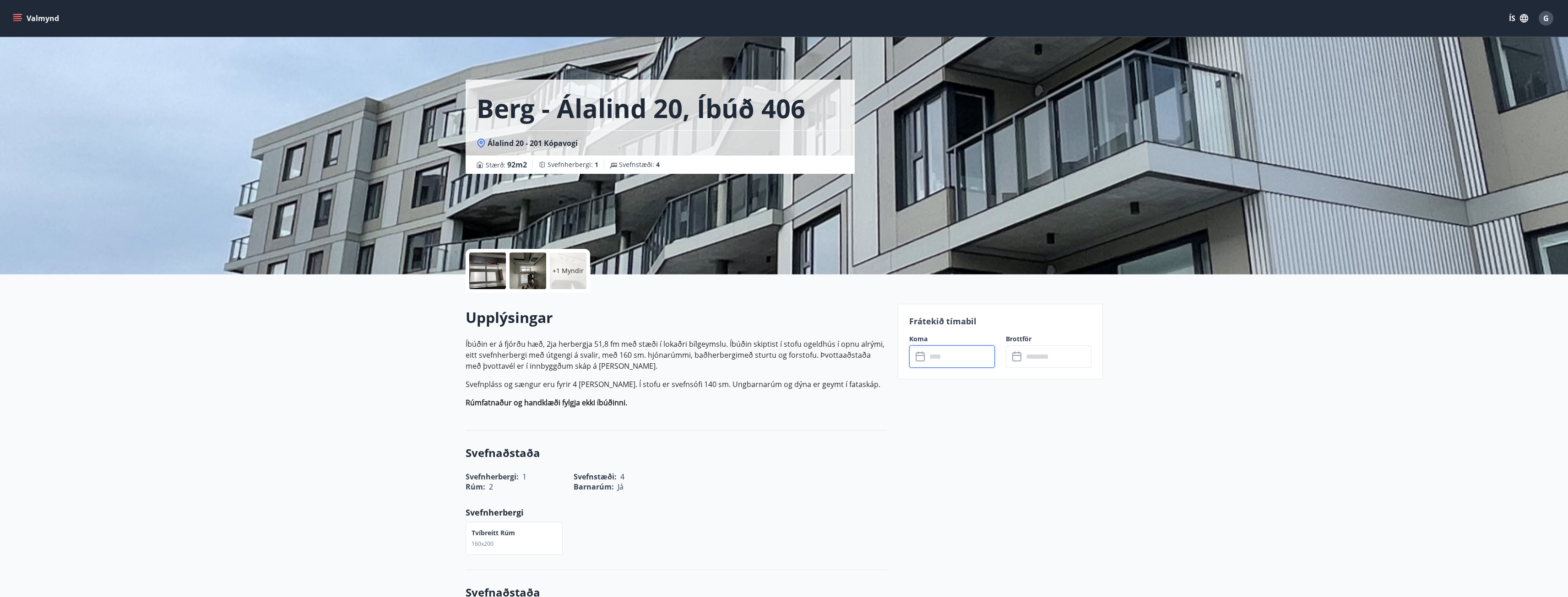
click at [944, 363] on input "text" at bounding box center [961, 357] width 68 height 23
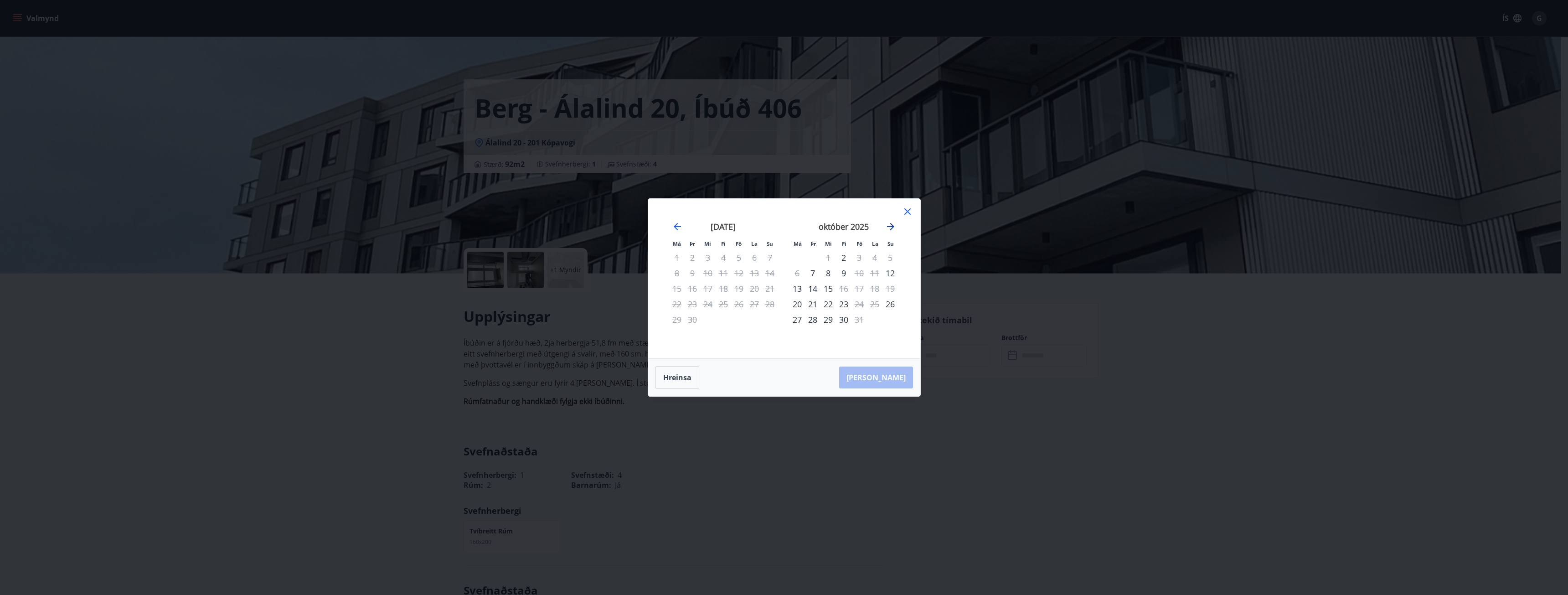
click at [892, 225] on icon "Move forward to switch to the next month." at bounding box center [891, 227] width 8 height 8
click at [843, 273] on div "6" at bounding box center [844, 273] width 16 height 16
click at [892, 274] on div "9" at bounding box center [890, 273] width 16 height 16
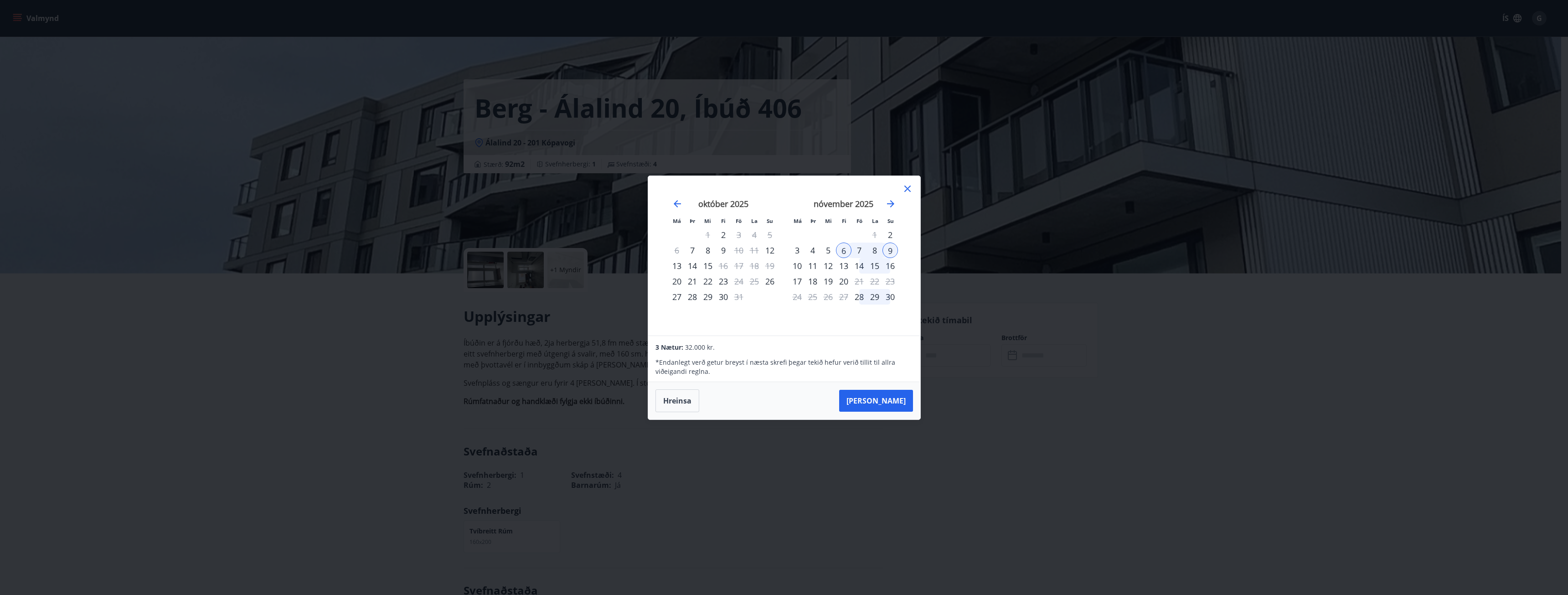
click at [909, 189] on icon at bounding box center [908, 189] width 11 height 11
